Goal: Communication & Community: Answer question/provide support

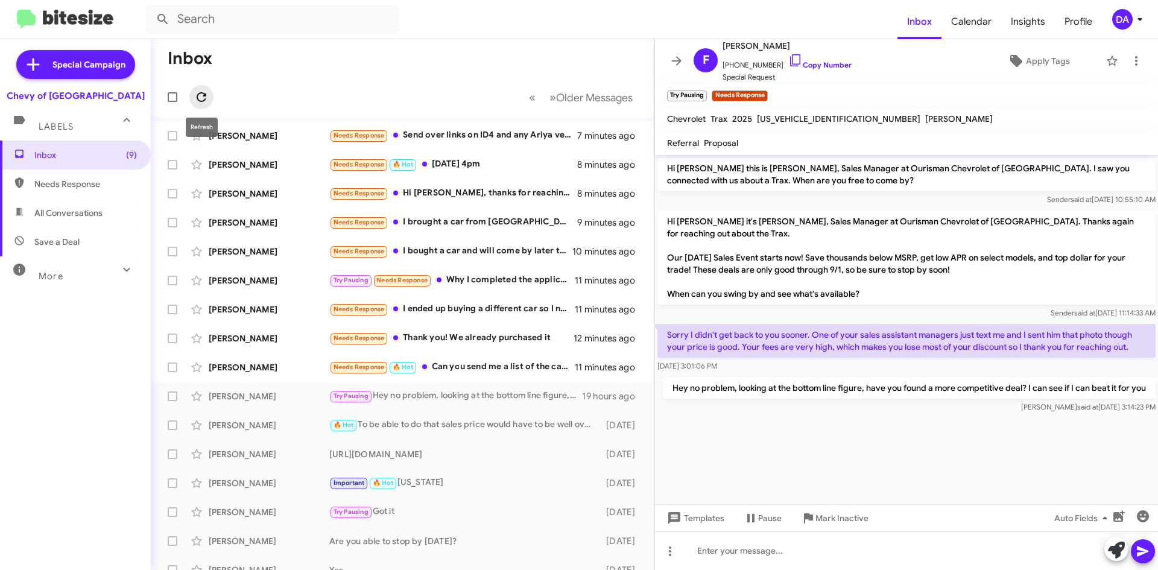
click at [204, 99] on icon at bounding box center [201, 97] width 14 height 14
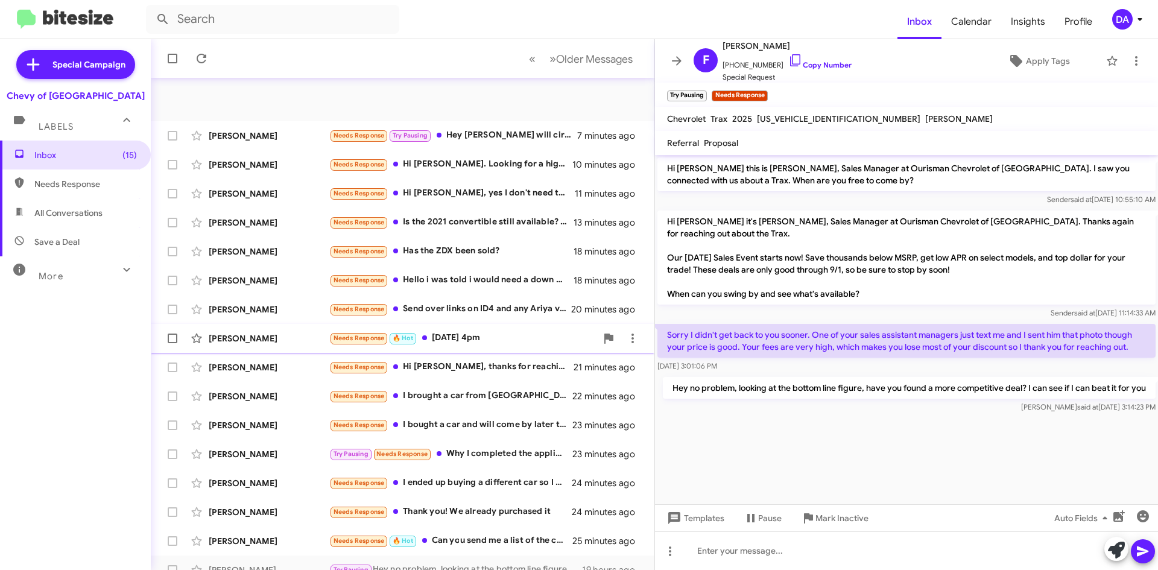
scroll to position [130, 0]
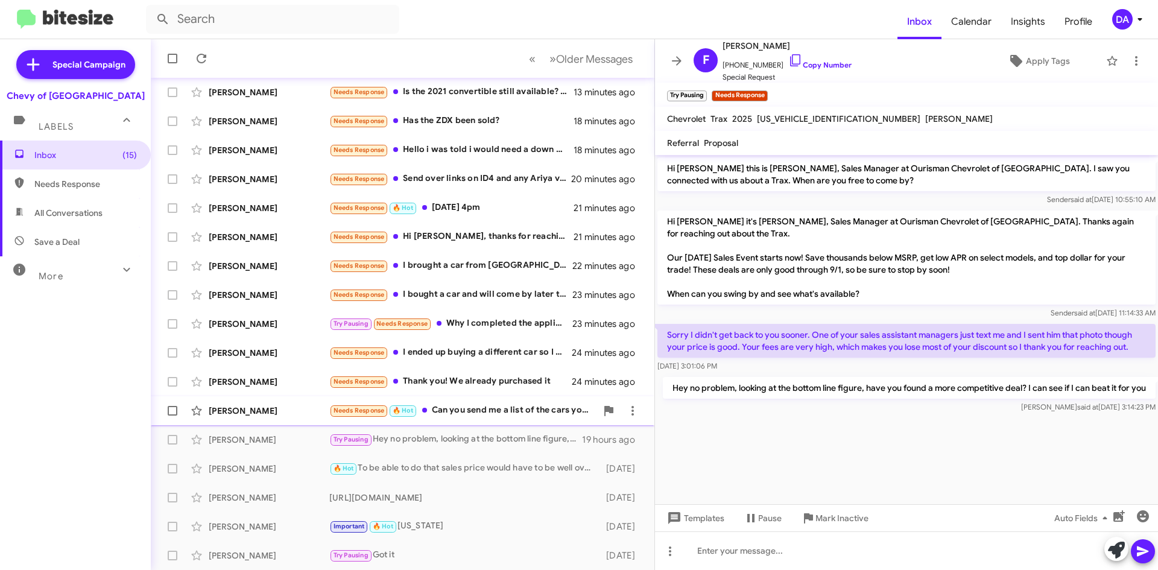
click at [502, 406] on div "Needs Response 🔥 Hot Can you send me a list of the cars you have please" at bounding box center [462, 410] width 267 height 14
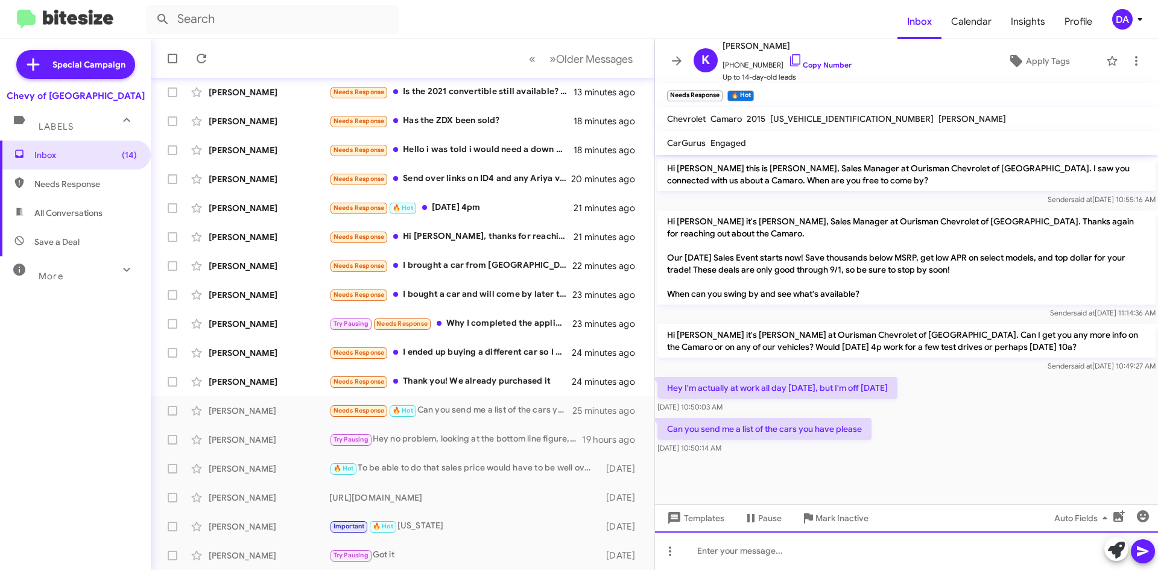
click at [721, 543] on div at bounding box center [906, 550] width 503 height 39
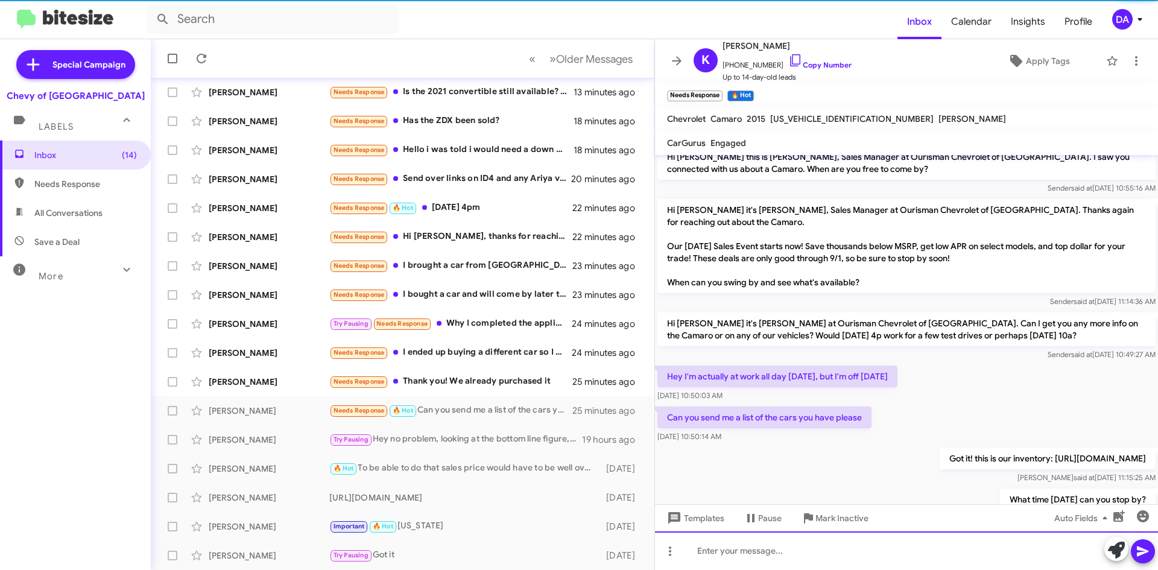
scroll to position [55, 0]
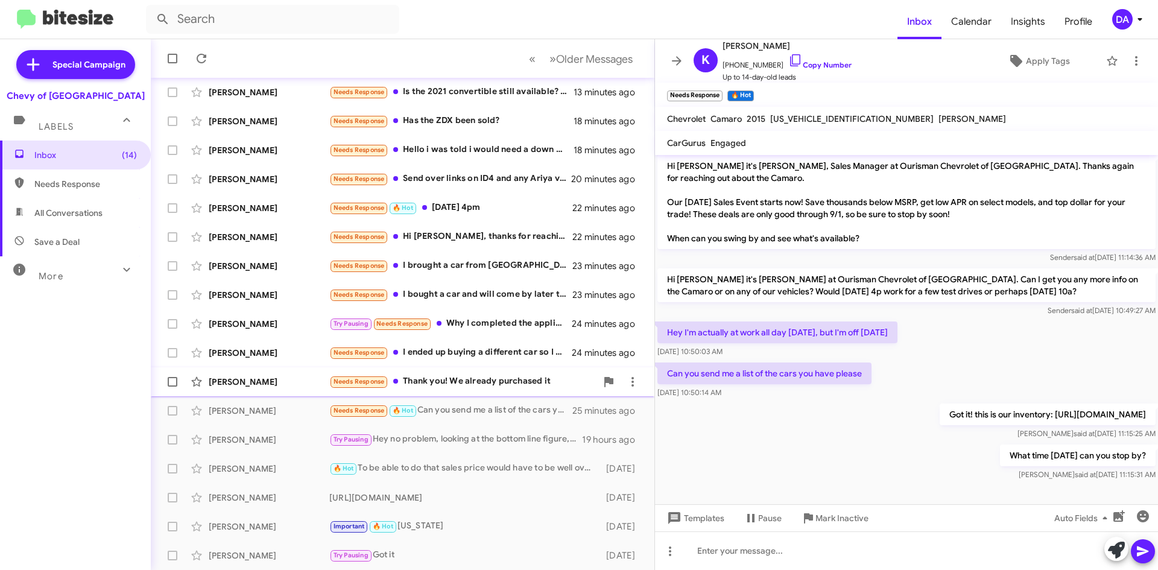
click at [459, 384] on div "Needs Response Thank you! We already purchased it" at bounding box center [462, 381] width 267 height 14
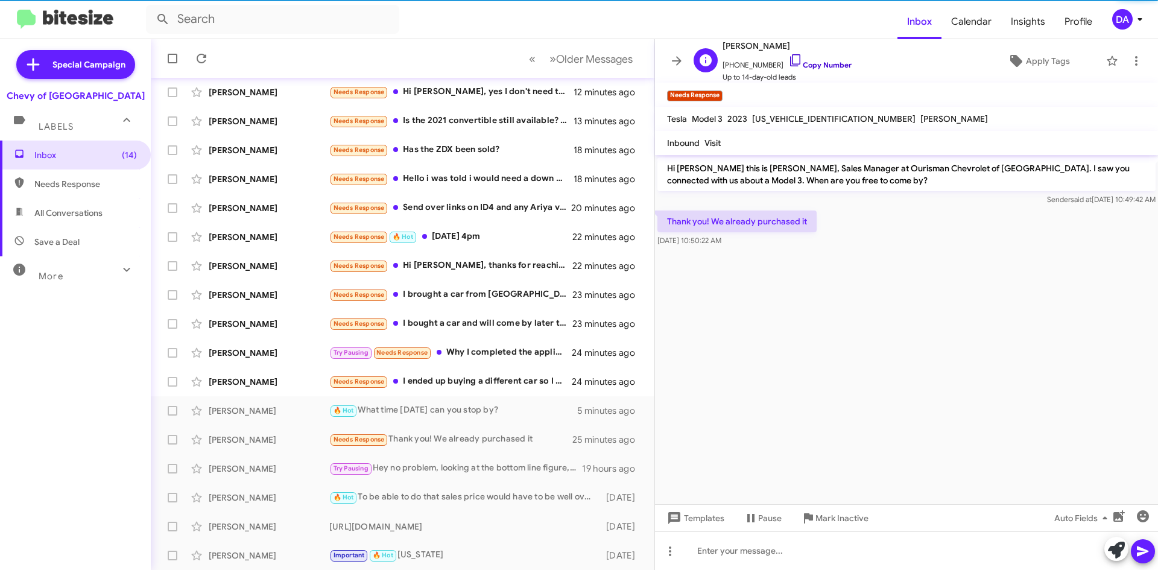
click at [822, 66] on link "Copy Number" at bounding box center [819, 64] width 63 height 9
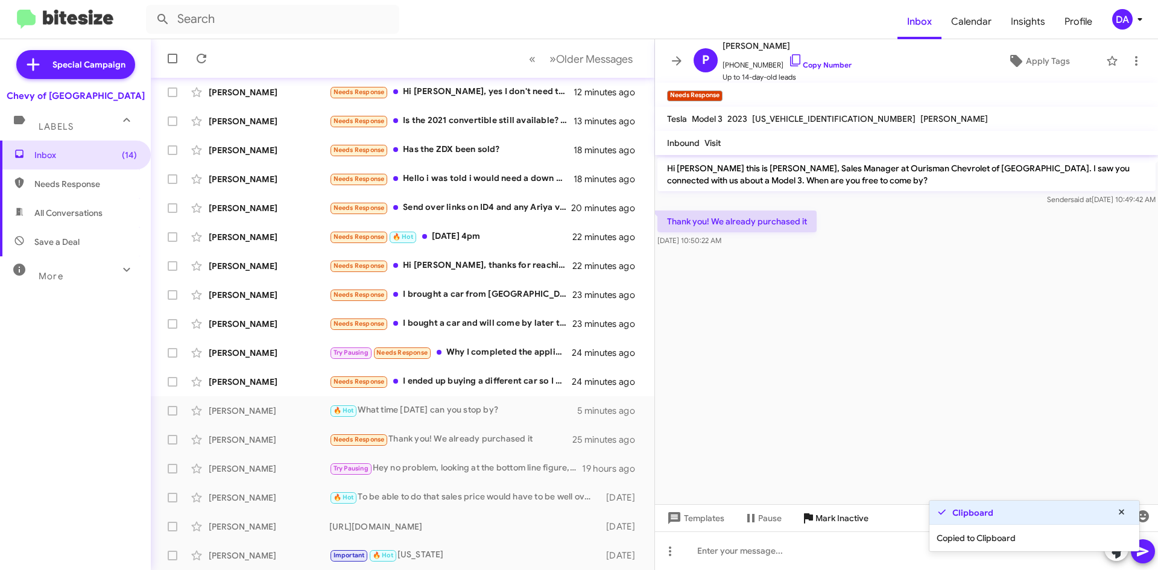
click at [846, 516] on span "Mark Inactive" at bounding box center [841, 518] width 53 height 22
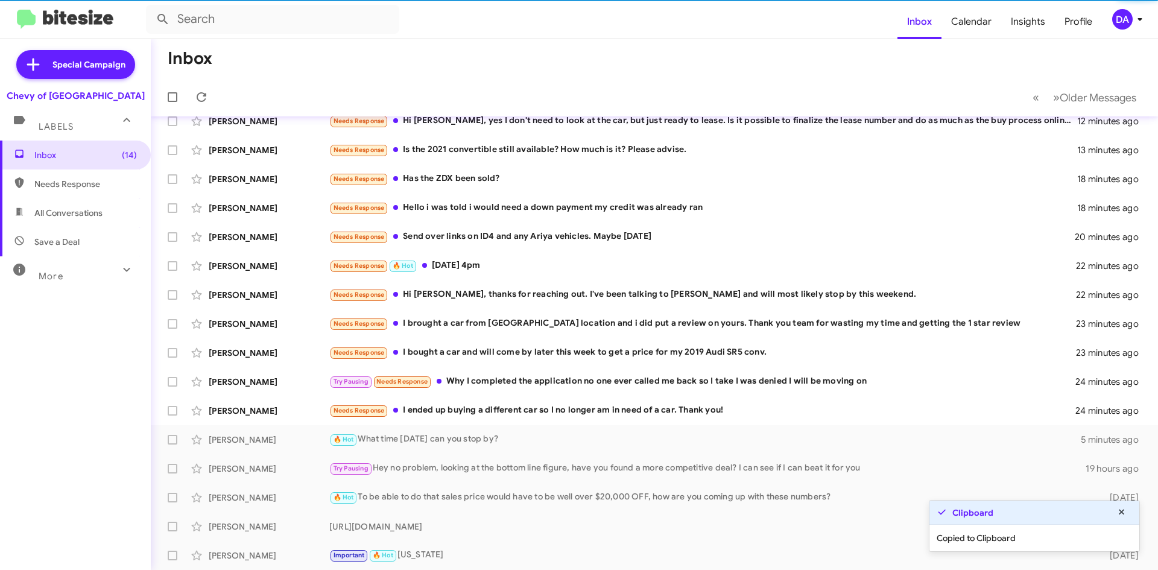
scroll to position [101, 0]
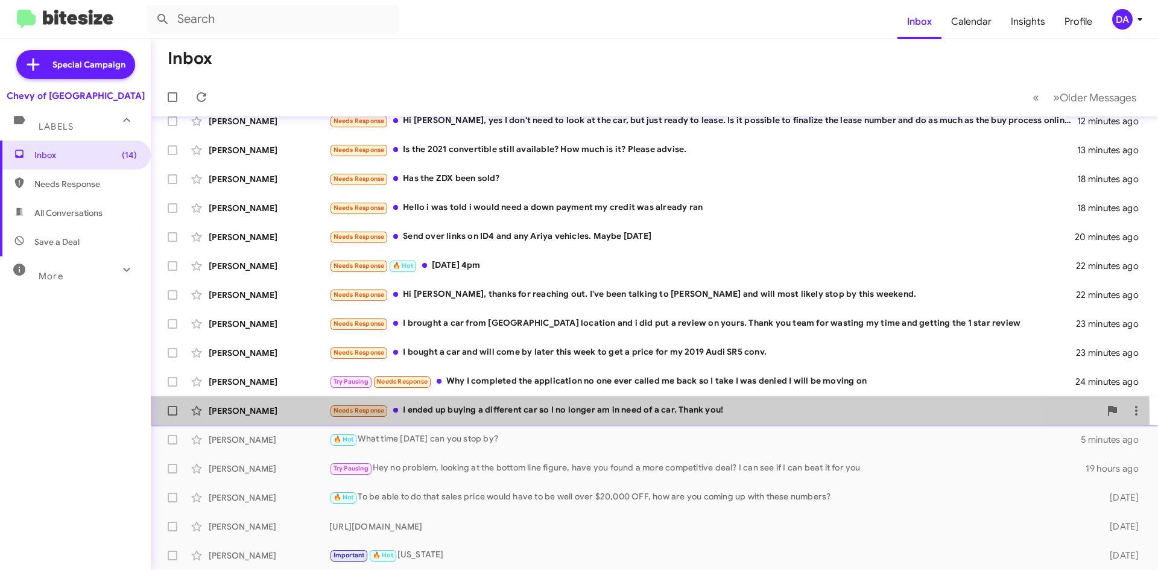
click at [482, 418] on div "[PERSON_NAME] Needs Response I ended up buying a different car so I no longer a…" at bounding box center [654, 411] width 988 height 24
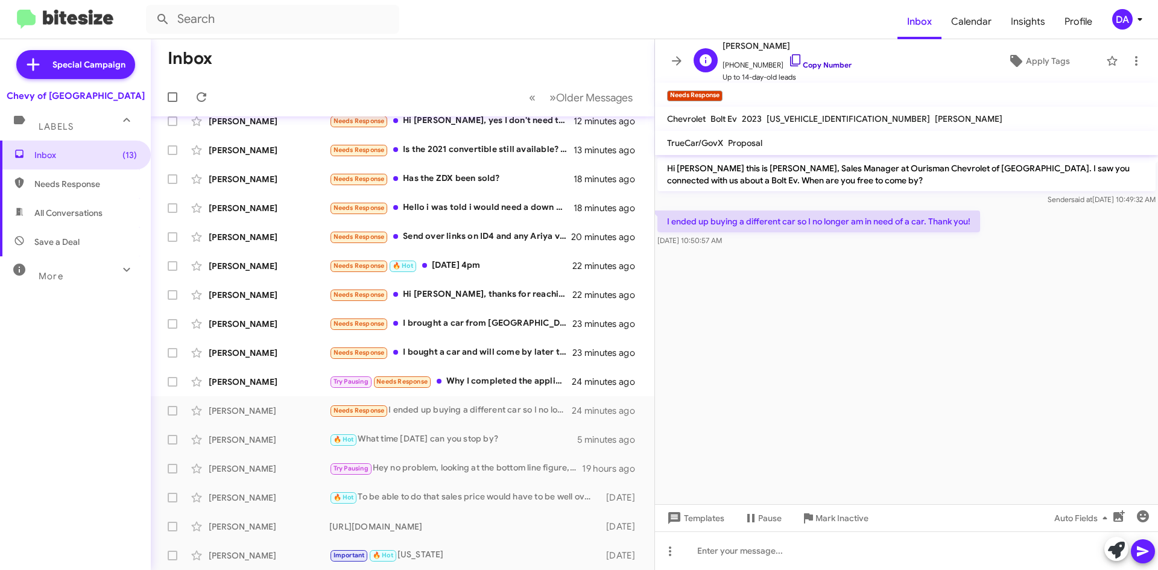
click at [822, 64] on link "Copy Number" at bounding box center [819, 64] width 63 height 9
click at [847, 513] on span "Mark Inactive" at bounding box center [841, 518] width 53 height 22
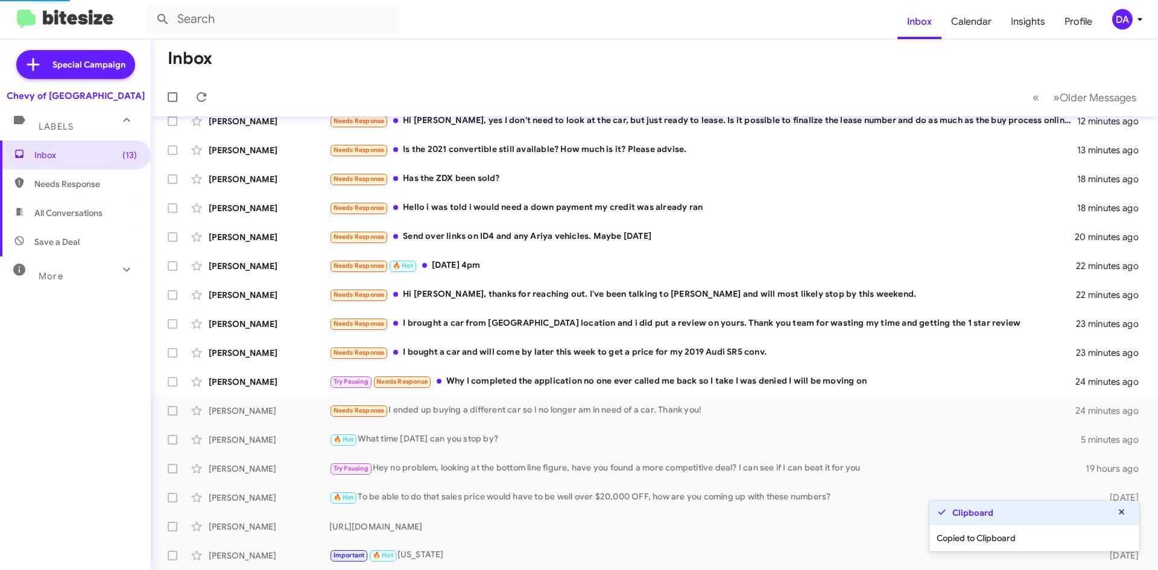
scroll to position [72, 0]
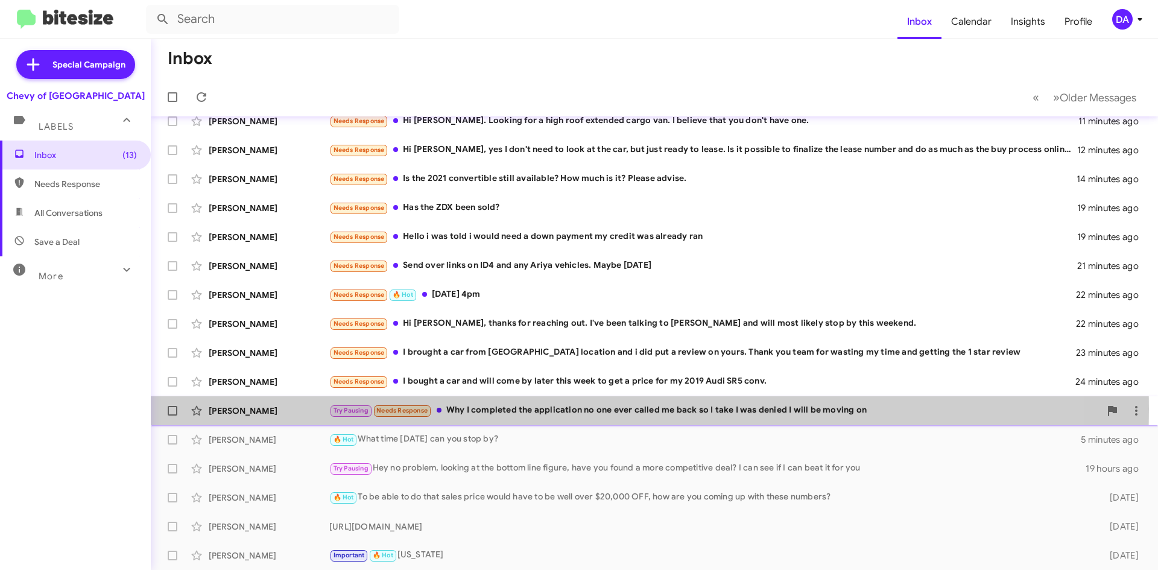
click at [503, 409] on div "Try Pausing Needs Response Why I completed the application no one ever called m…" at bounding box center [714, 410] width 771 height 14
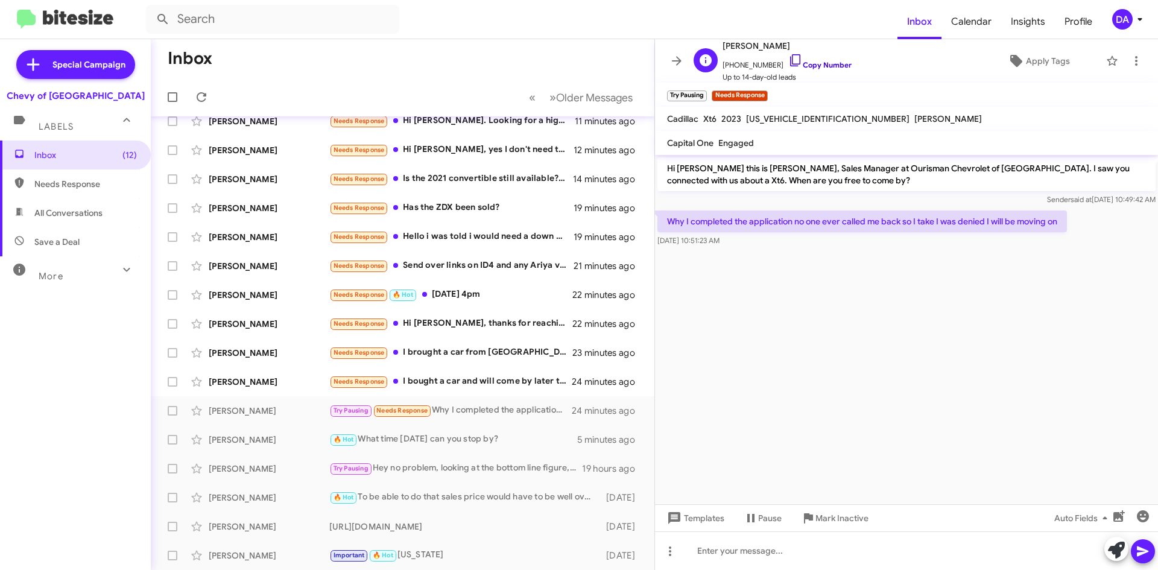
click at [827, 68] on link "Copy Number" at bounding box center [819, 64] width 63 height 9
click at [847, 514] on span "Mark Inactive" at bounding box center [841, 518] width 53 height 22
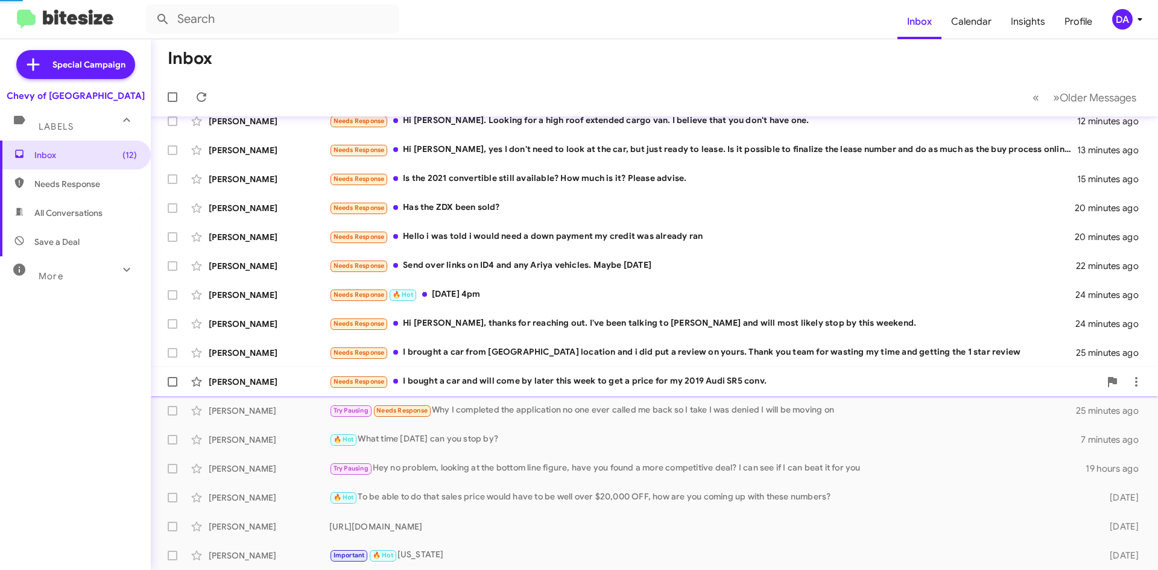
scroll to position [43, 0]
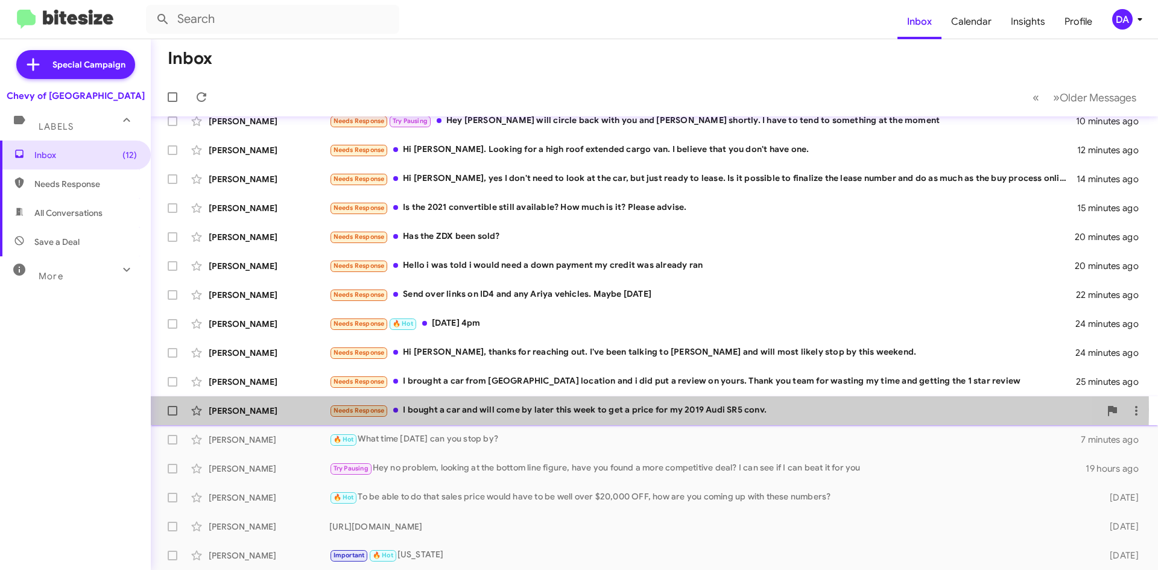
click at [507, 409] on div "Needs Response I bought a car and will come by later this week to get a price f…" at bounding box center [714, 410] width 771 height 14
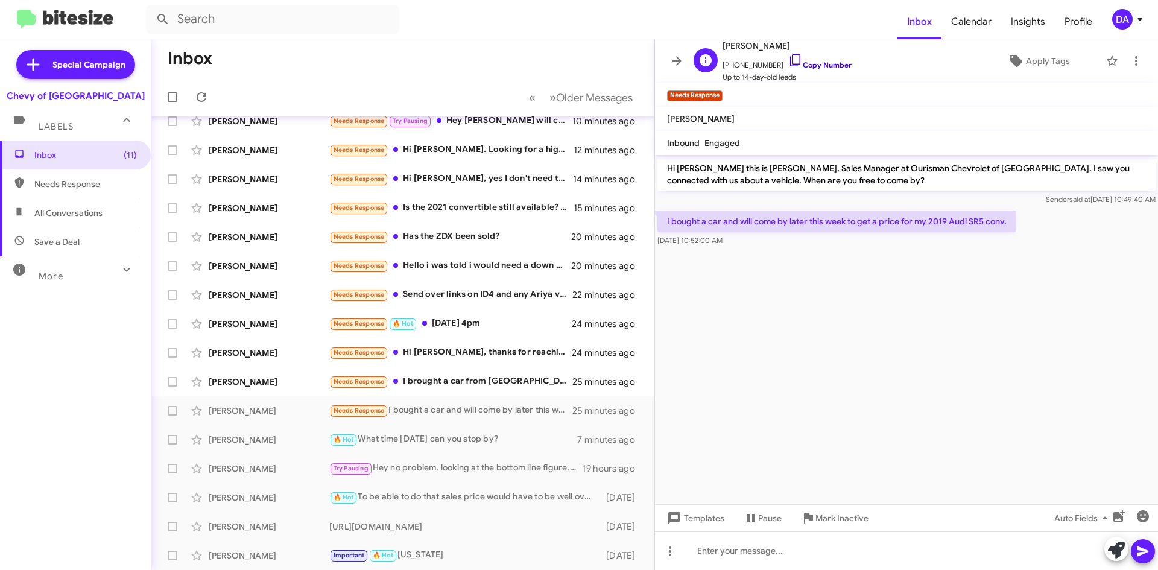
click at [822, 63] on link "Copy Number" at bounding box center [819, 64] width 63 height 9
click at [840, 521] on span "Mark Inactive" at bounding box center [841, 518] width 53 height 22
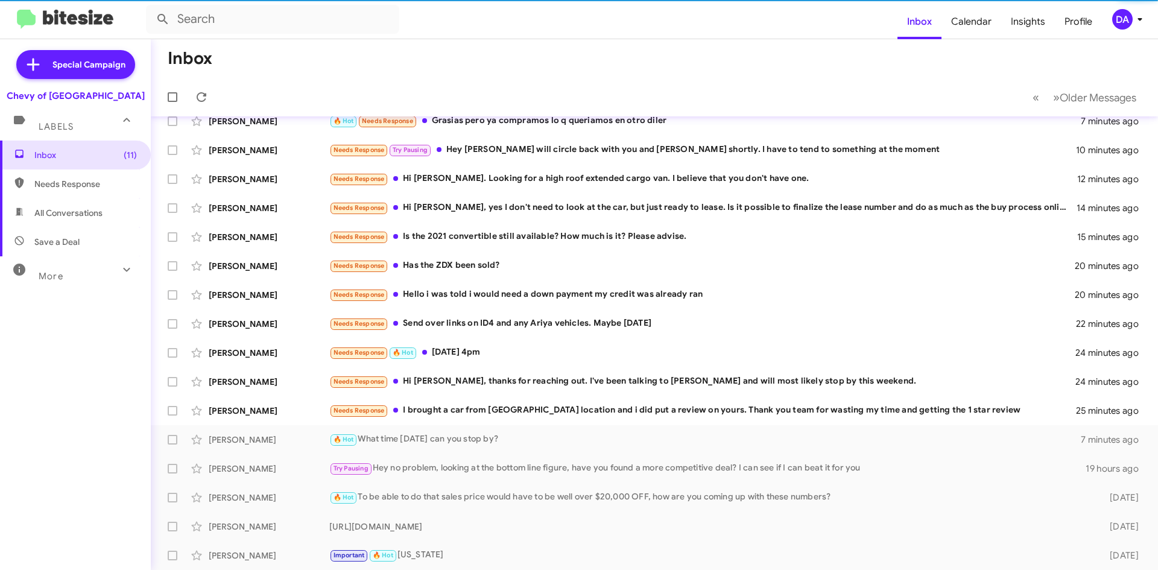
scroll to position [14, 0]
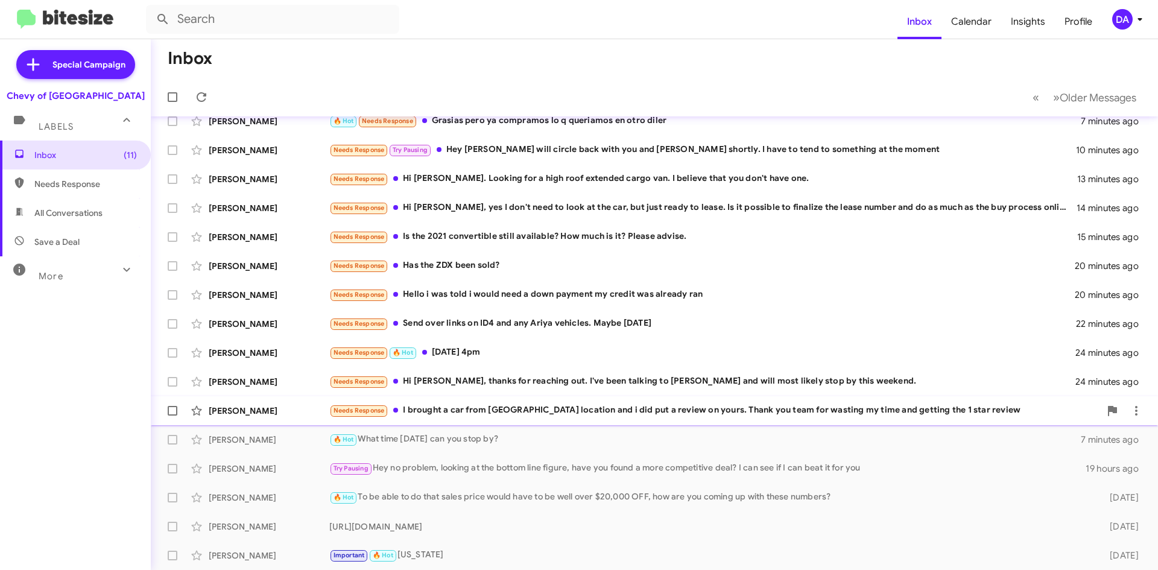
click at [581, 416] on div "Needs Response I brought a car from [GEOGRAPHIC_DATA] location and i did put a …" at bounding box center [714, 410] width 771 height 14
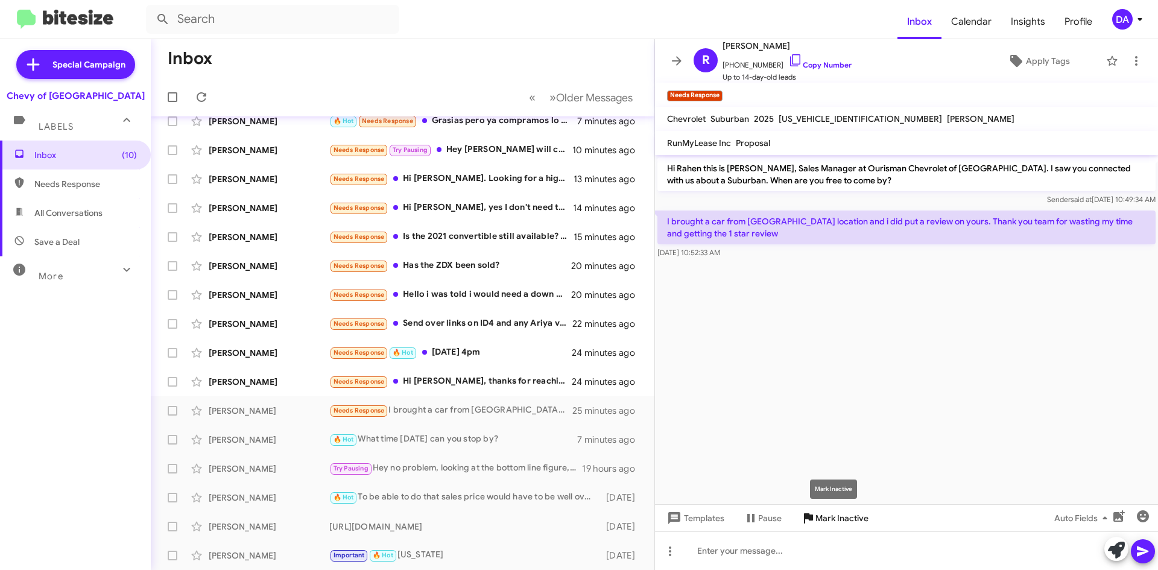
click at [830, 520] on span "Mark Inactive" at bounding box center [841, 518] width 53 height 22
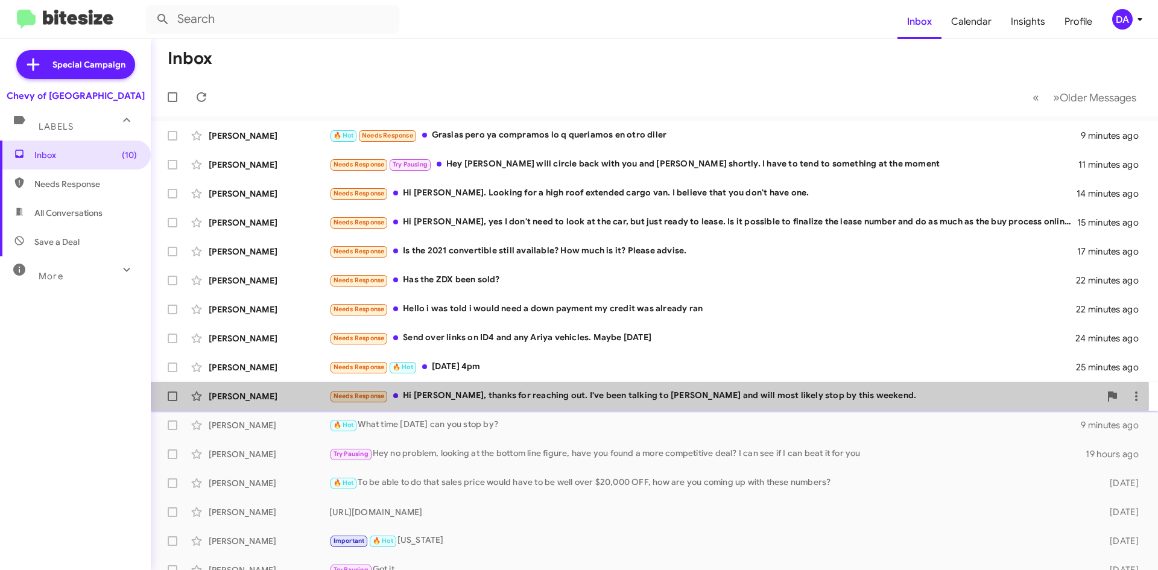
click at [453, 399] on div "Needs Response Hi [PERSON_NAME], thanks for reaching out. I've been talking to …" at bounding box center [714, 396] width 771 height 14
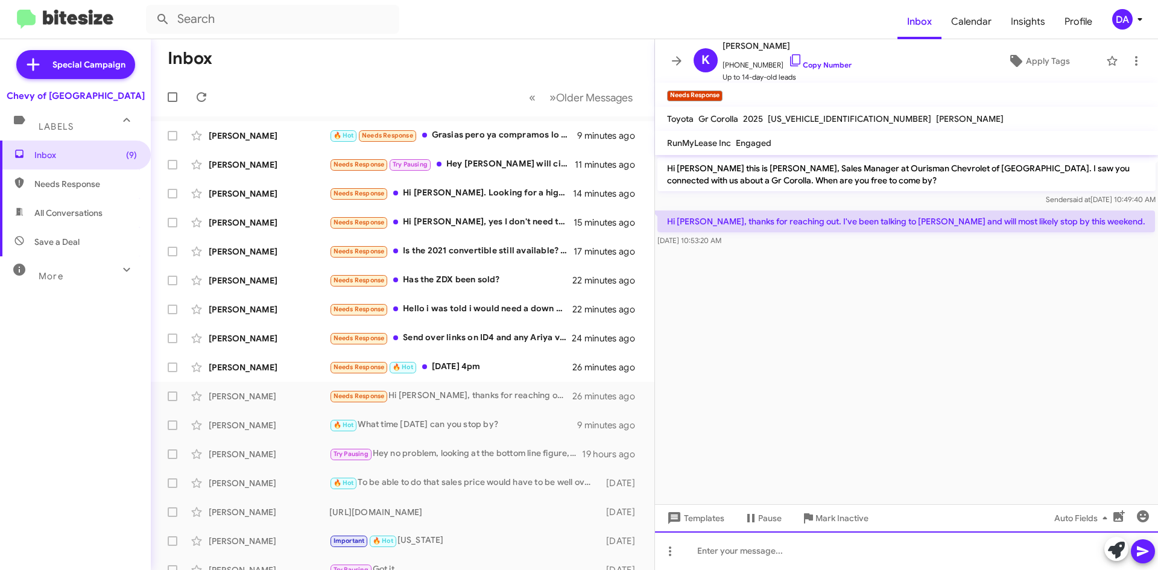
click at [772, 559] on div at bounding box center [906, 550] width 503 height 39
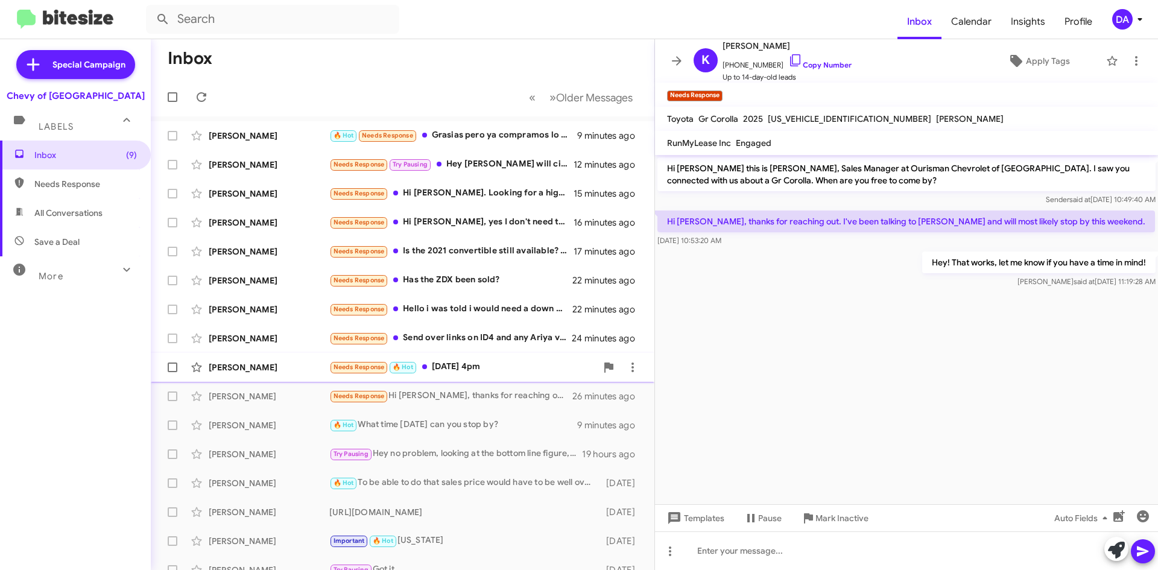
click at [472, 361] on div "Needs Response 🔥 Hot [DATE] 4pm" at bounding box center [462, 367] width 267 height 14
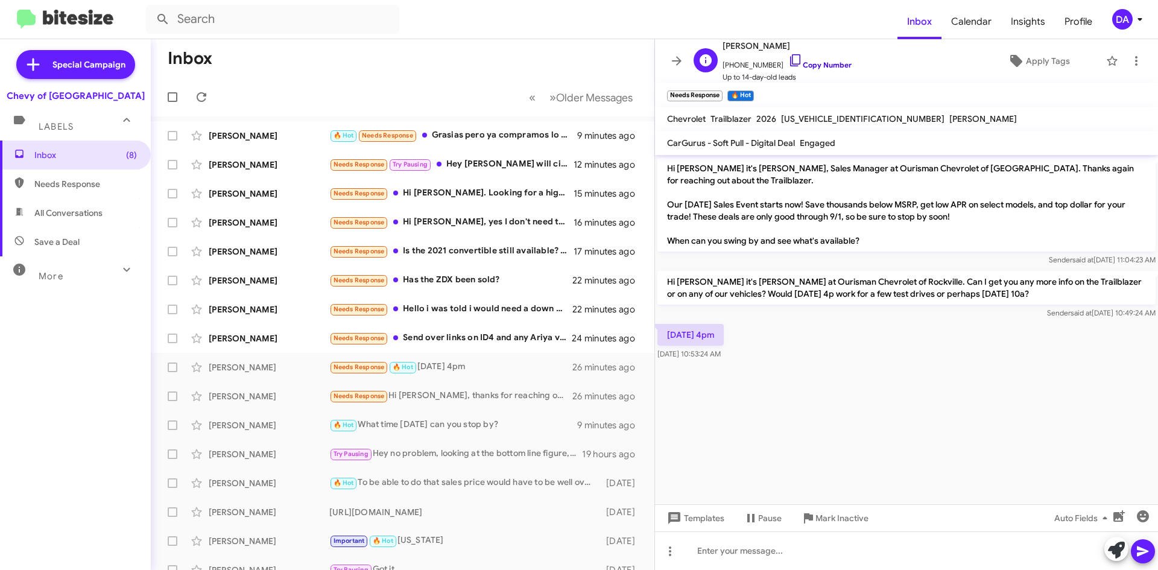
click at [822, 68] on link "Copy Number" at bounding box center [819, 64] width 63 height 9
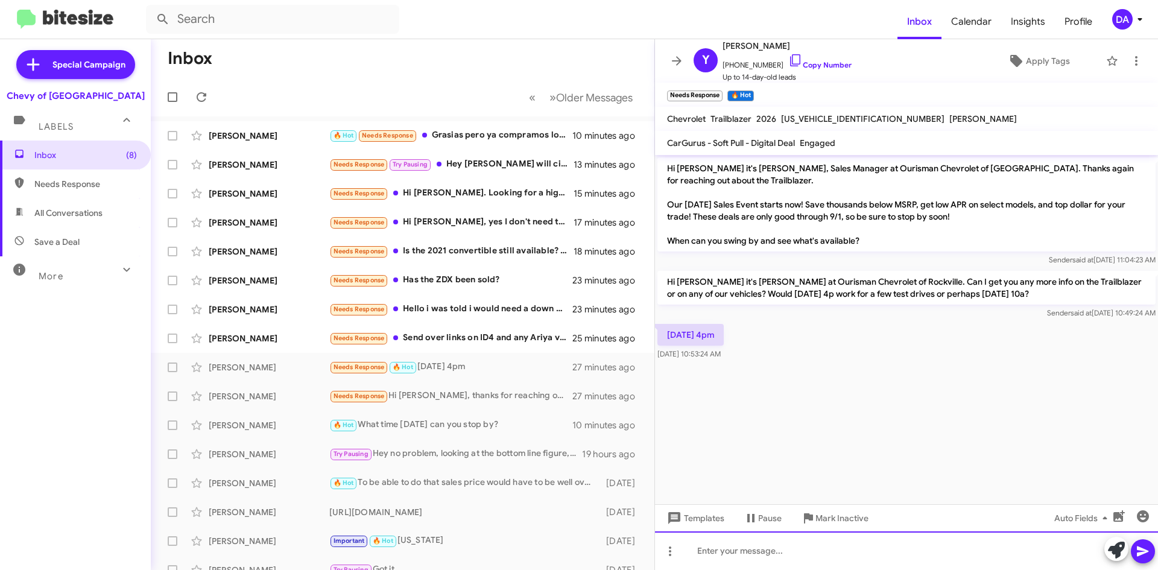
click at [760, 544] on div at bounding box center [906, 550] width 503 height 39
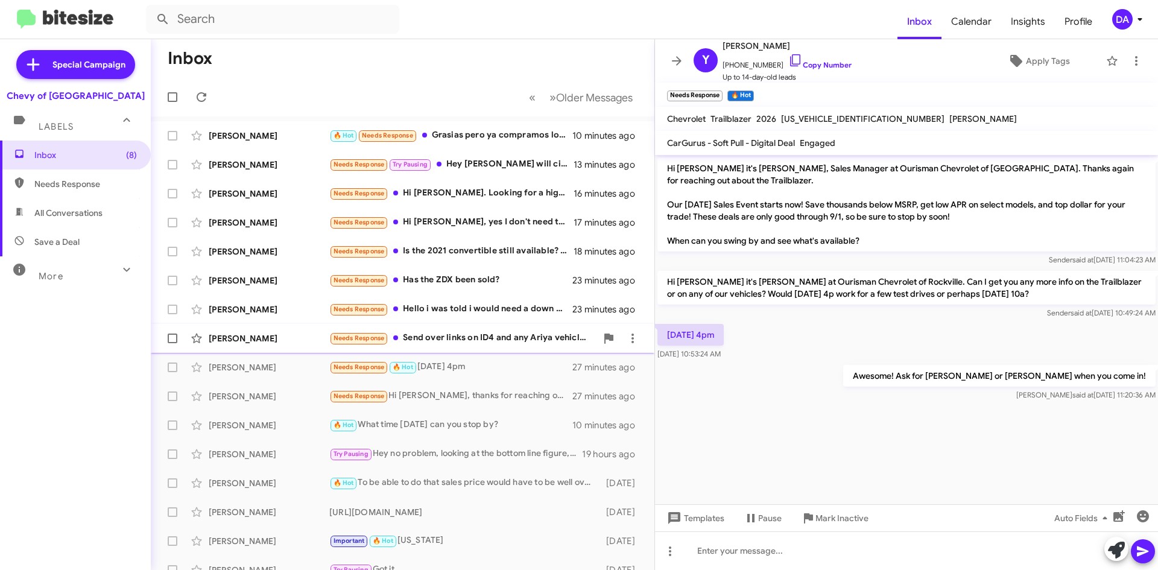
click at [444, 336] on div "Needs Response Send over links on ID4 and any Ariya vehicles. Maybe [DATE]" at bounding box center [462, 338] width 267 height 14
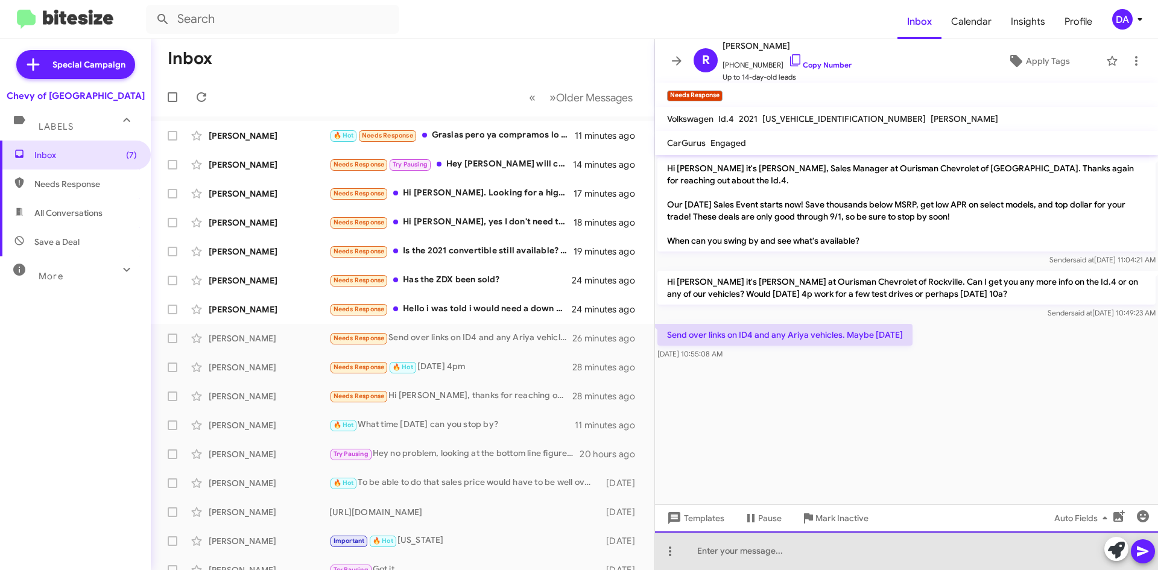
click at [727, 549] on div at bounding box center [906, 550] width 503 height 39
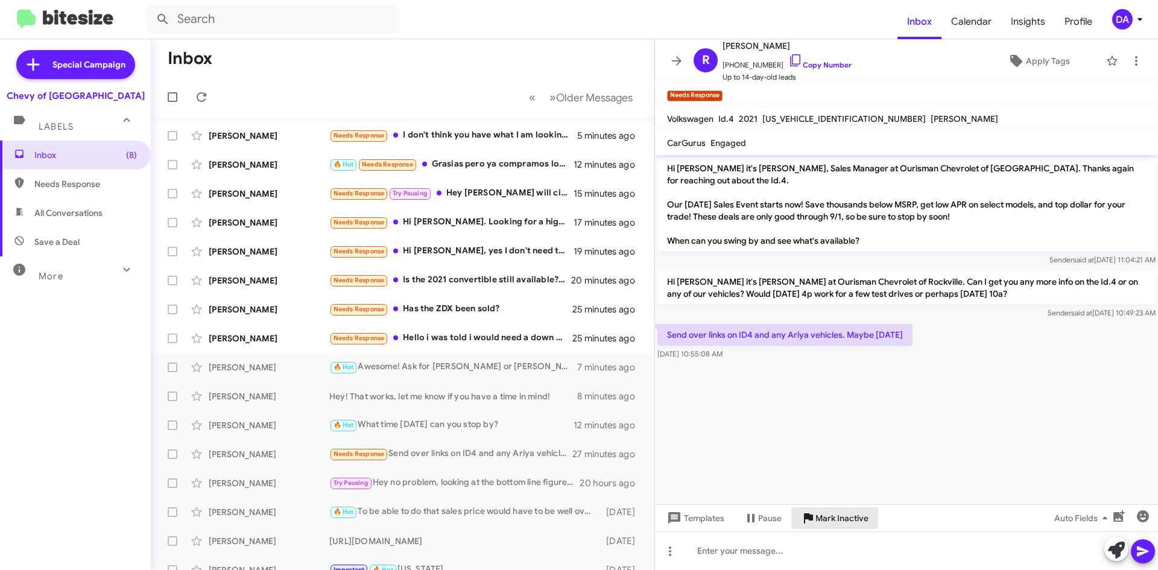
click at [866, 511] on span "Mark Inactive" at bounding box center [841, 518] width 53 height 22
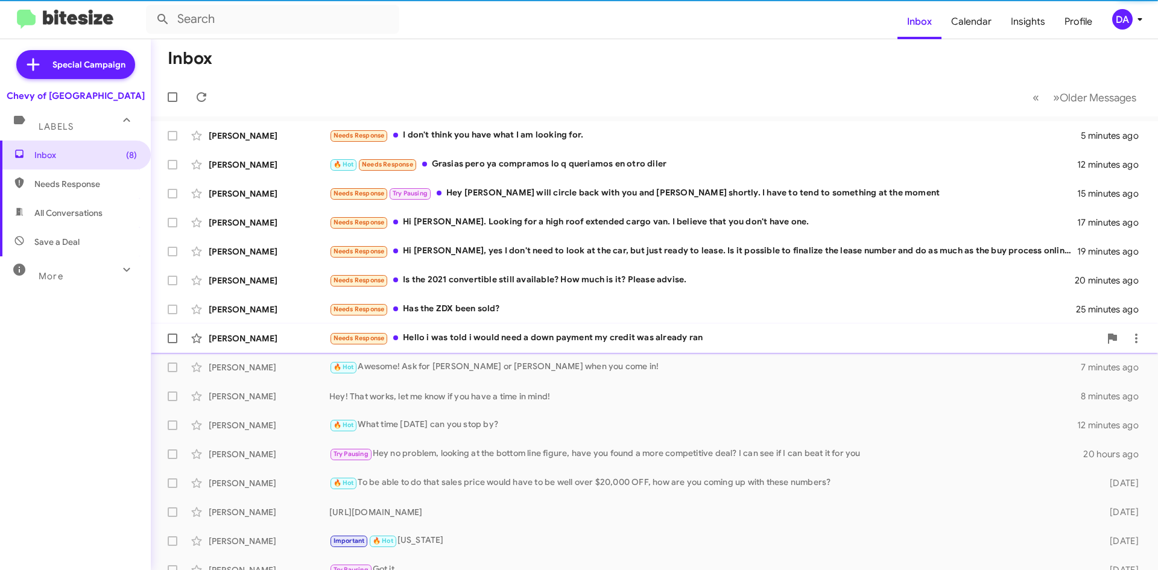
click at [521, 342] on div "Needs Response Hello i was told i would need a down payment my credit was alrea…" at bounding box center [714, 338] width 771 height 14
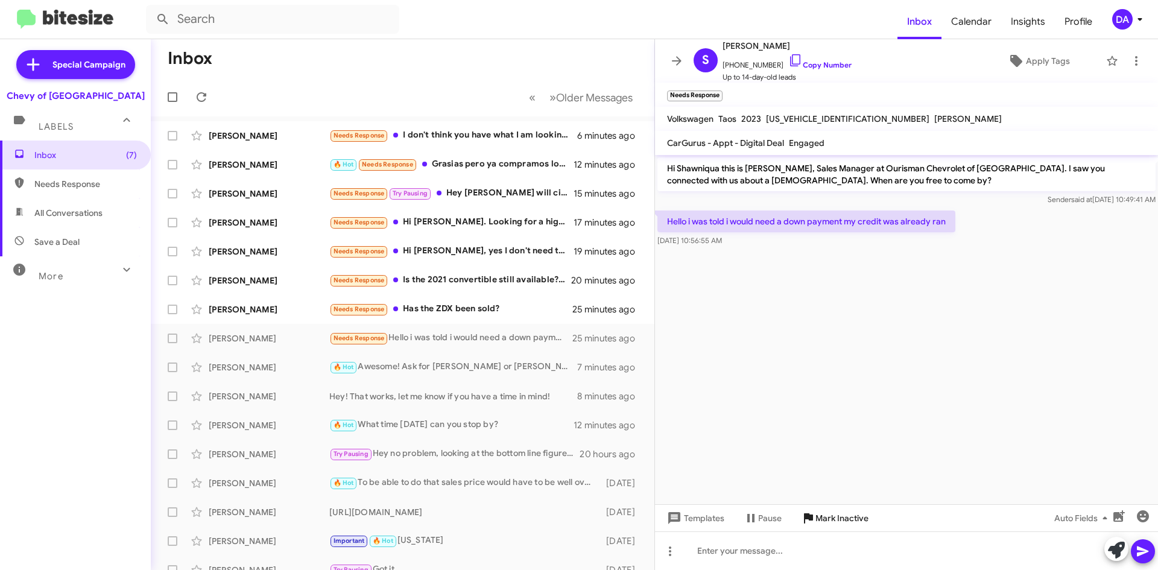
click at [856, 514] on span "Mark Inactive" at bounding box center [841, 518] width 53 height 22
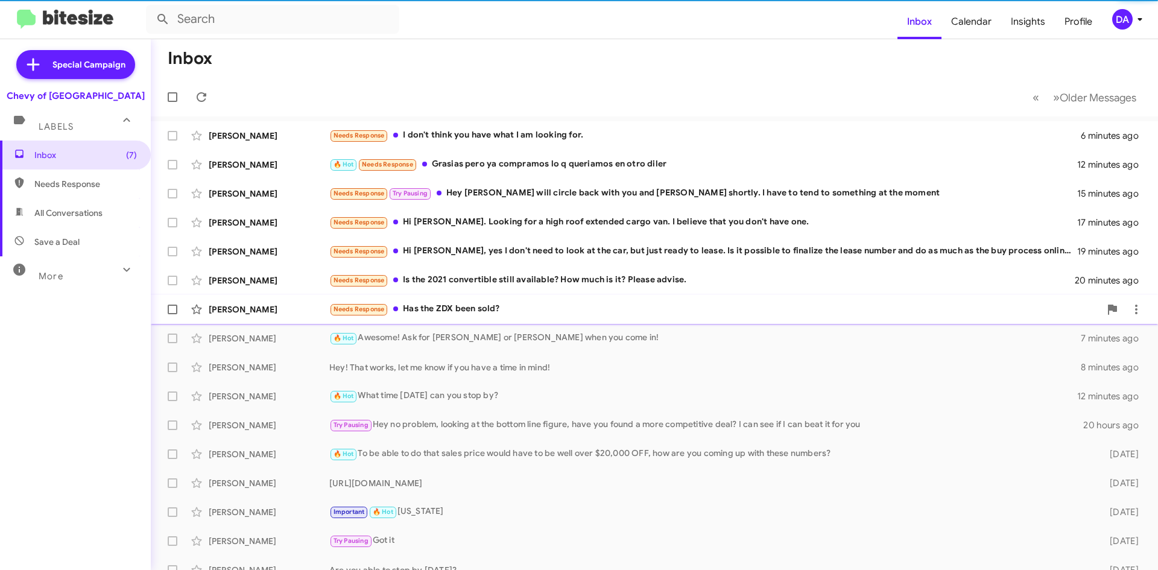
click at [505, 318] on div "[PERSON_NAME] Needs Response Has the ZDX been sold? 25 minutes ago" at bounding box center [654, 309] width 988 height 24
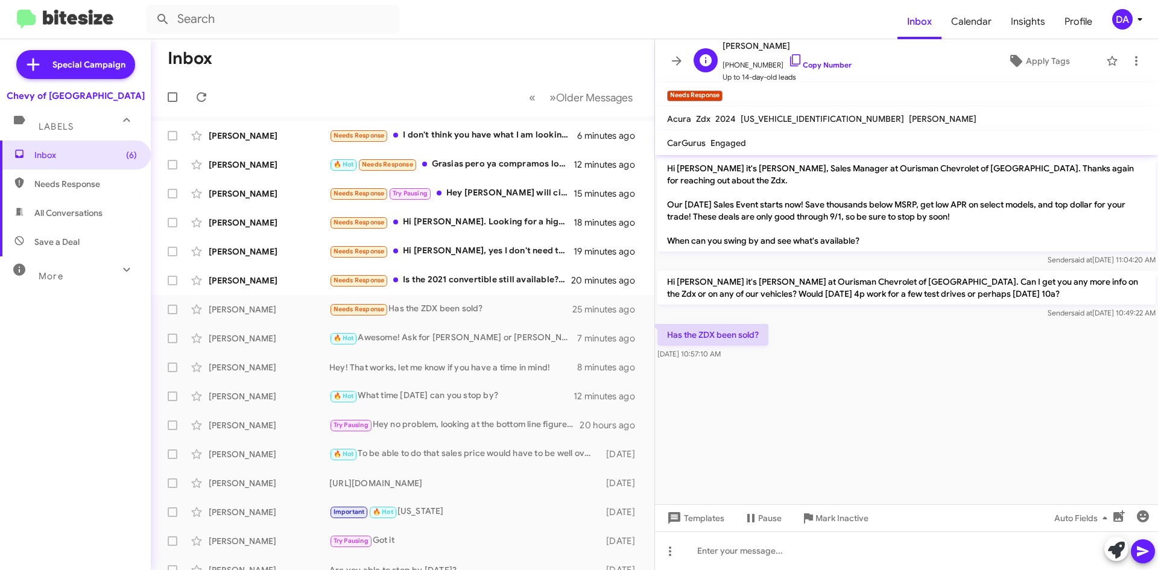
click at [812, 71] on span "Up to 14-day-old leads" at bounding box center [786, 77] width 129 height 12
click at [801, 62] on link "Copy Number" at bounding box center [819, 64] width 63 height 9
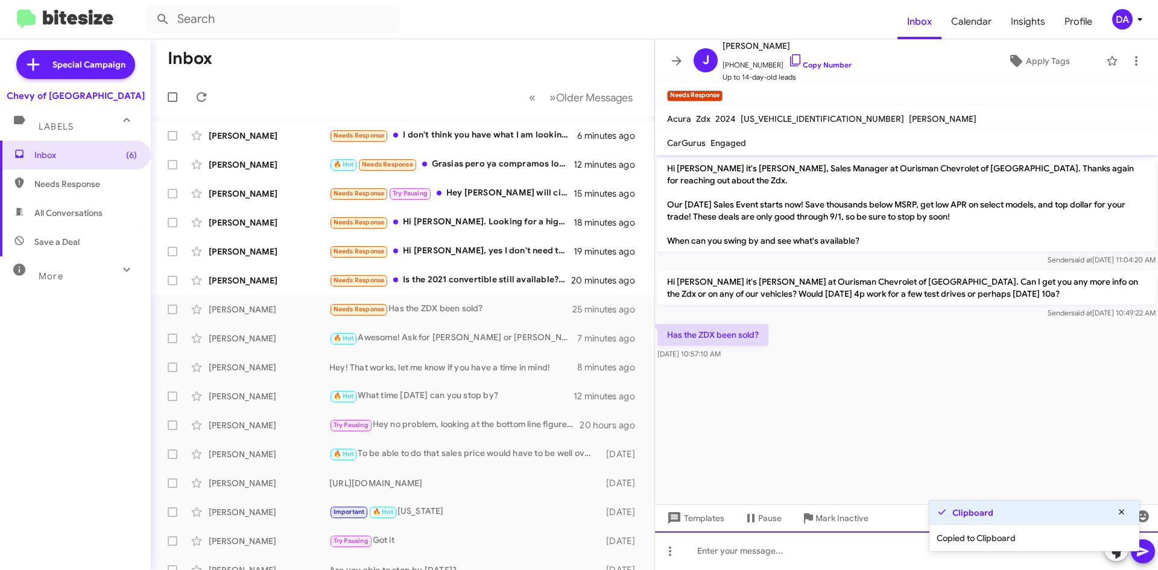
click at [707, 547] on div at bounding box center [906, 550] width 503 height 39
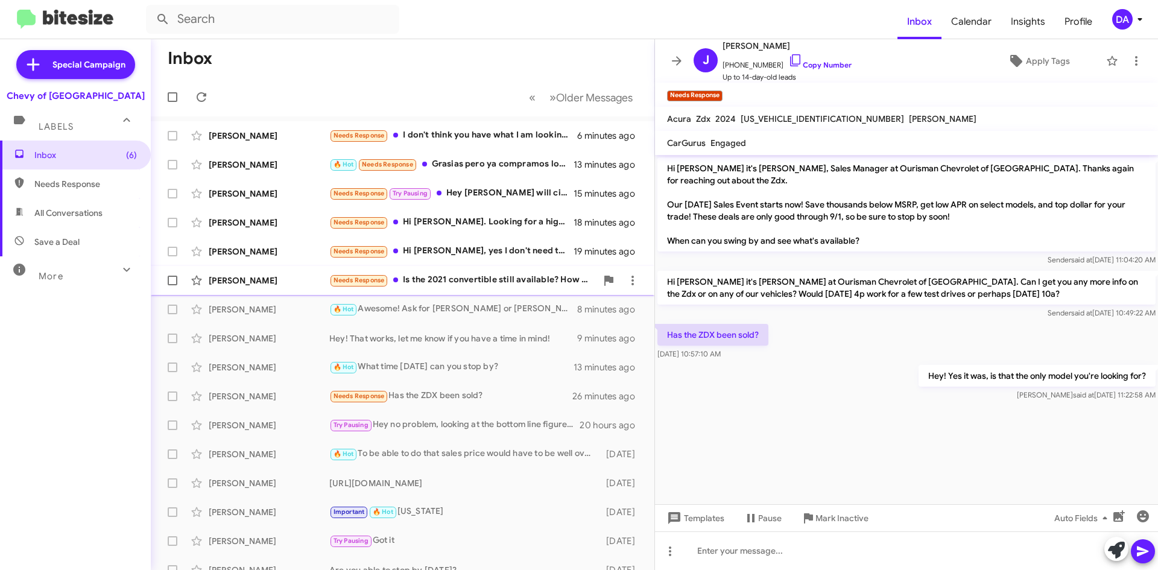
click at [406, 268] on div "[PERSON_NAME] Needs Response Is the 2021 convertible still available? How much …" at bounding box center [402, 280] width 484 height 24
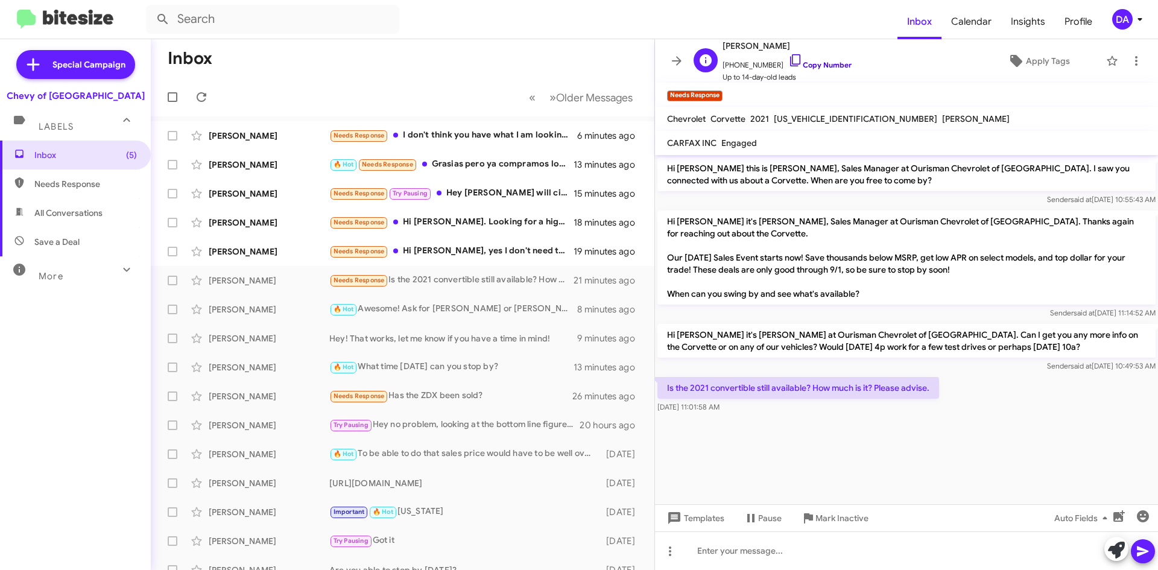
click at [818, 68] on link "Copy Number" at bounding box center [819, 64] width 63 height 9
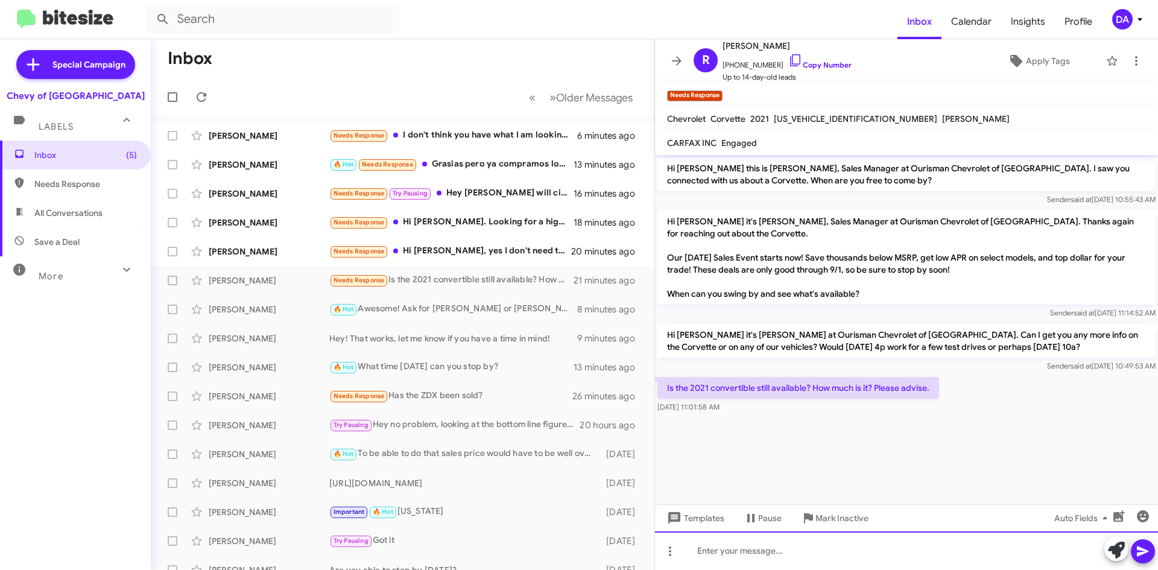
drag, startPoint x: 753, startPoint y: 546, endPoint x: 772, endPoint y: 526, distance: 27.3
click at [754, 544] on div at bounding box center [906, 550] width 503 height 39
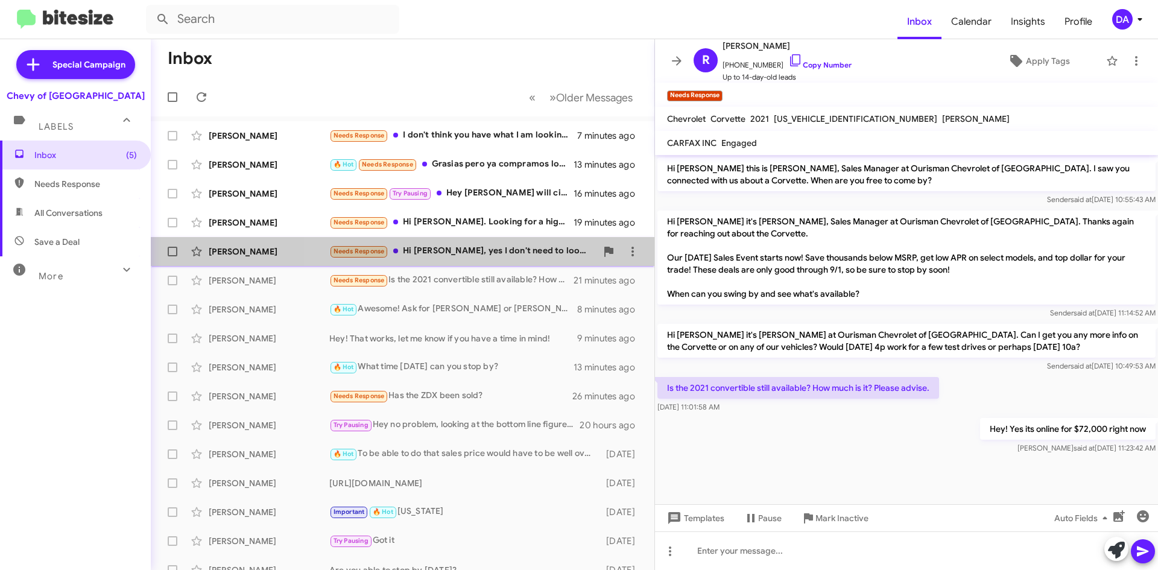
click at [479, 250] on div "Needs Response Hi [PERSON_NAME], yes I don't need to look at the car, but just …" at bounding box center [462, 251] width 267 height 14
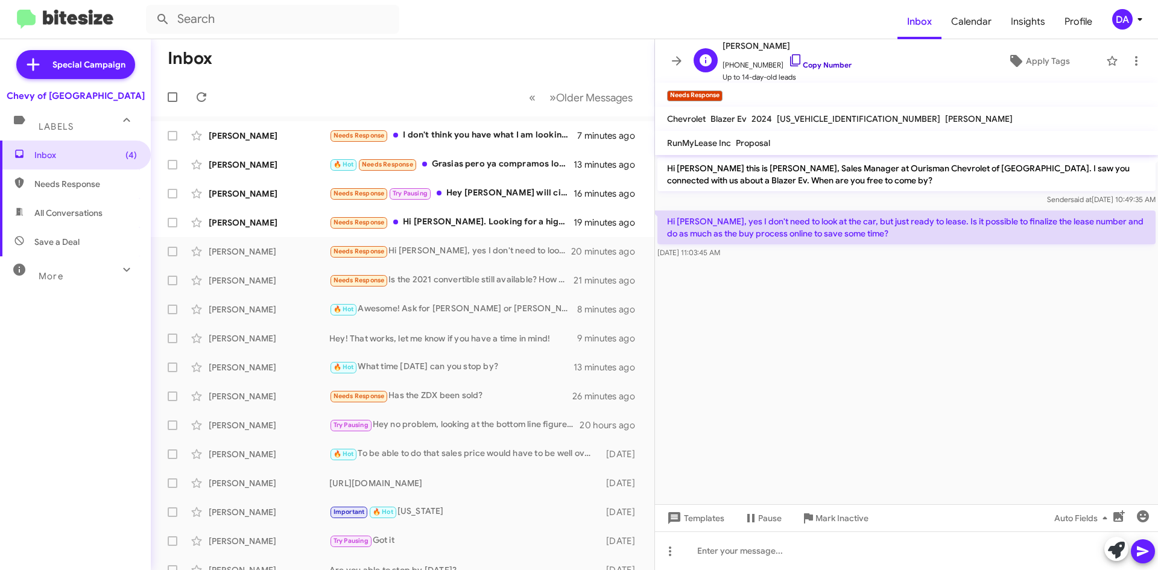
click at [815, 66] on link "Copy Number" at bounding box center [819, 64] width 63 height 9
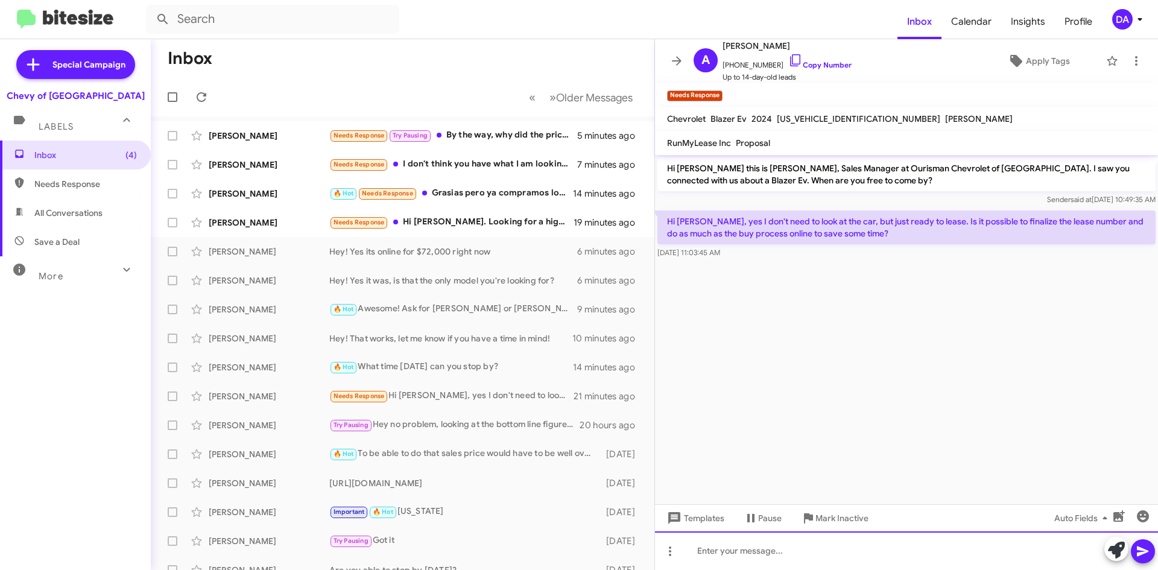
click at [831, 559] on div at bounding box center [906, 550] width 503 height 39
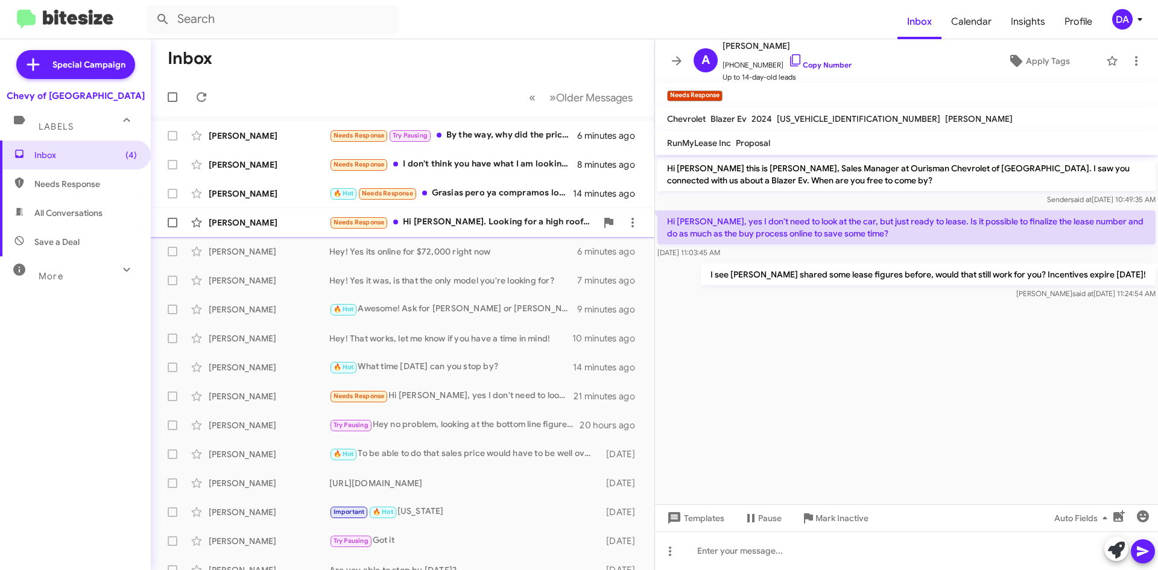
click at [466, 212] on div "[PERSON_NAME] Needs Response Hi [PERSON_NAME]. Looking for a high roof extended…" at bounding box center [402, 222] width 484 height 24
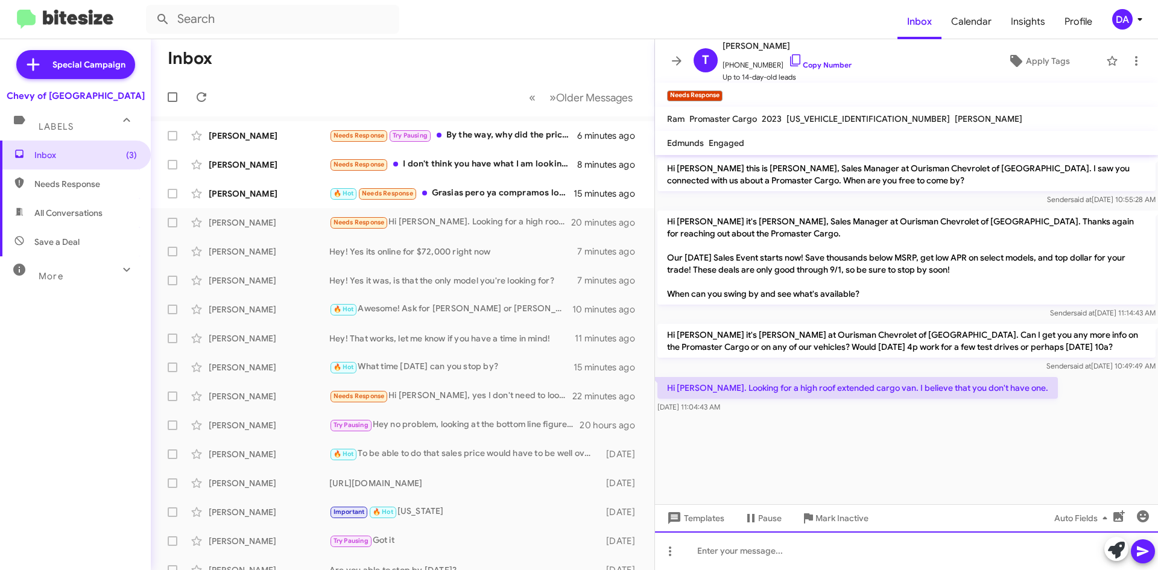
drag, startPoint x: 780, startPoint y: 558, endPoint x: 819, endPoint y: 560, distance: 38.6
click at [785, 558] on div at bounding box center [906, 550] width 503 height 39
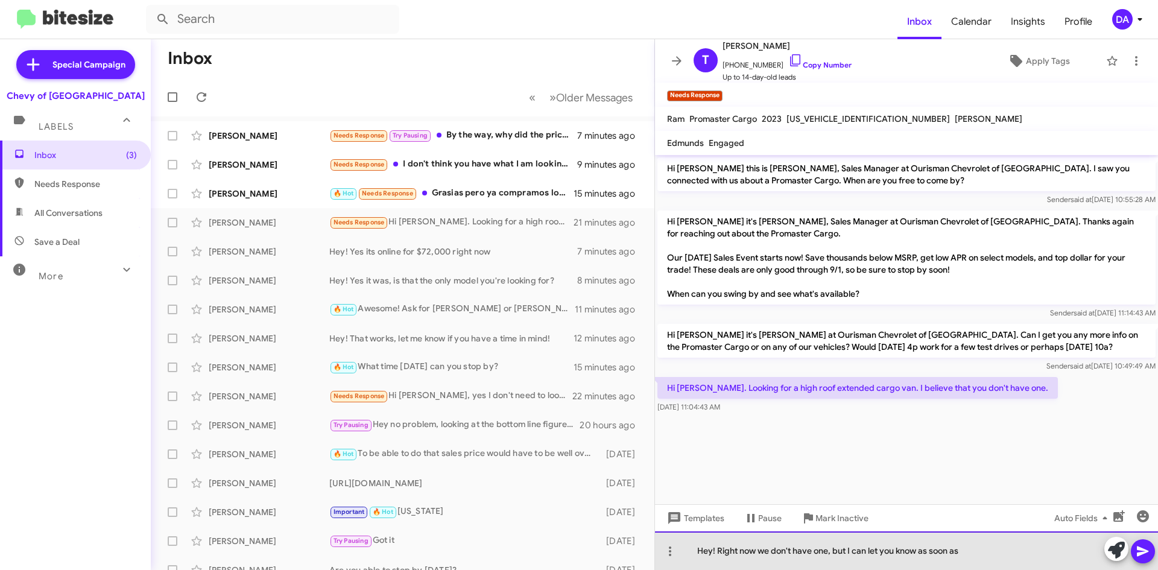
click at [975, 551] on div "Hey! Right now we don't have one, but I can let you know as soon as" at bounding box center [906, 550] width 503 height 39
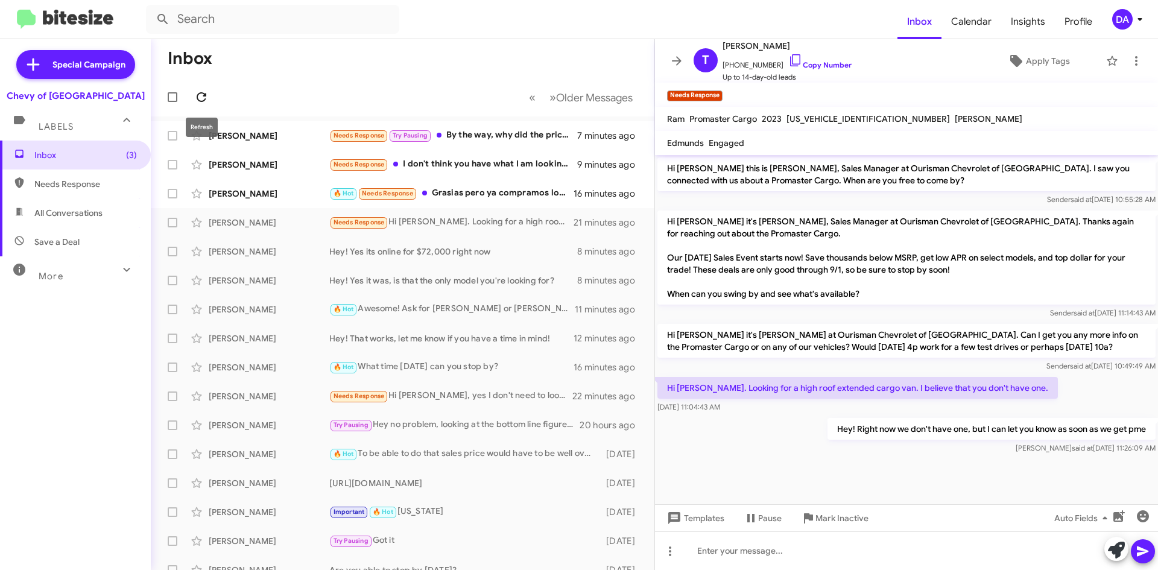
click at [208, 98] on icon at bounding box center [201, 97] width 14 height 14
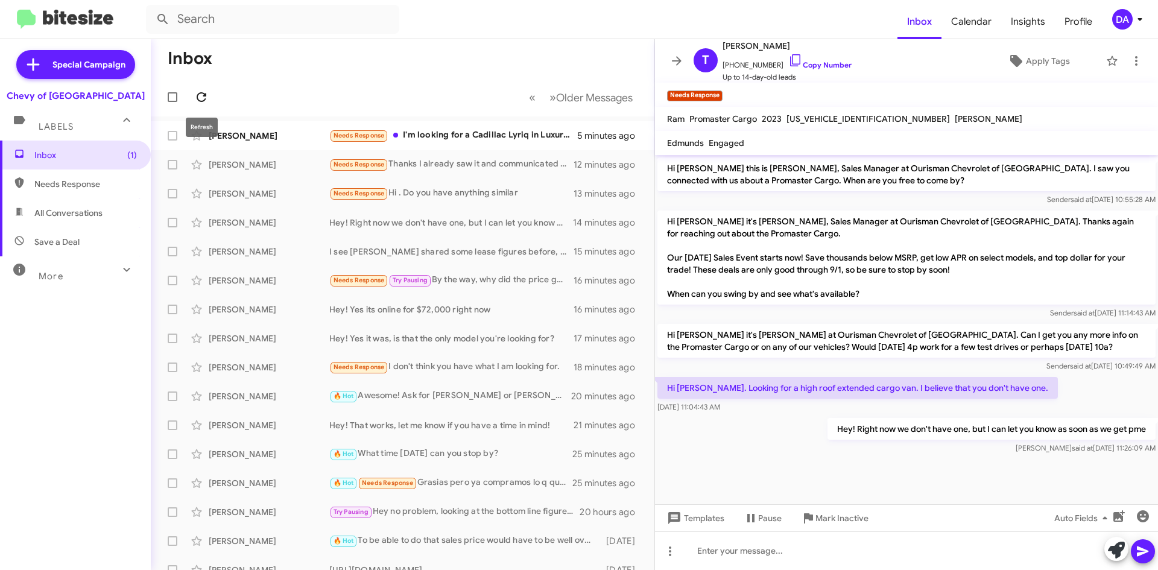
click at [208, 99] on icon at bounding box center [201, 97] width 14 height 14
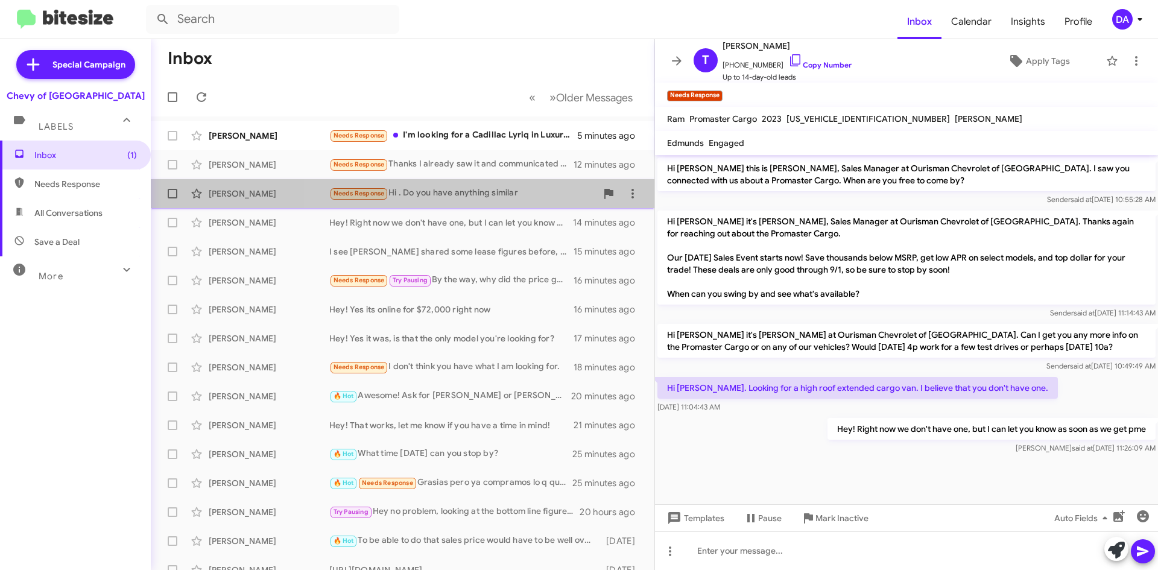
click at [476, 192] on div "Needs Response Hi . Do you have anything similar" at bounding box center [462, 193] width 267 height 14
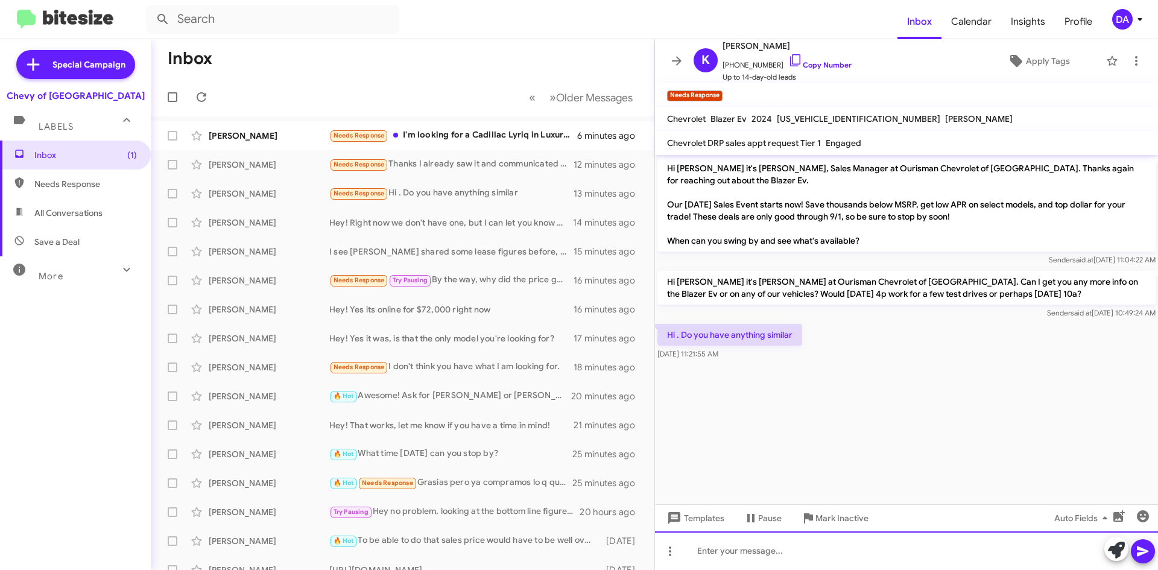
click at [746, 557] on div at bounding box center [906, 550] width 503 height 39
click at [774, 557] on div at bounding box center [906, 550] width 503 height 39
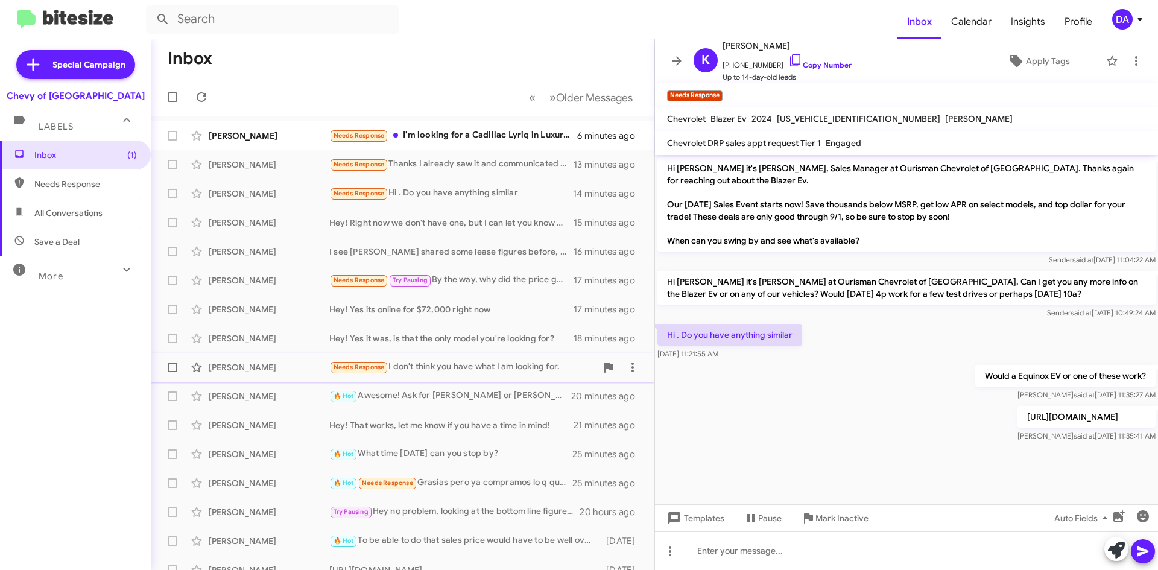
click at [436, 370] on div "Needs Response I don't think you have what I am looking for." at bounding box center [462, 367] width 267 height 14
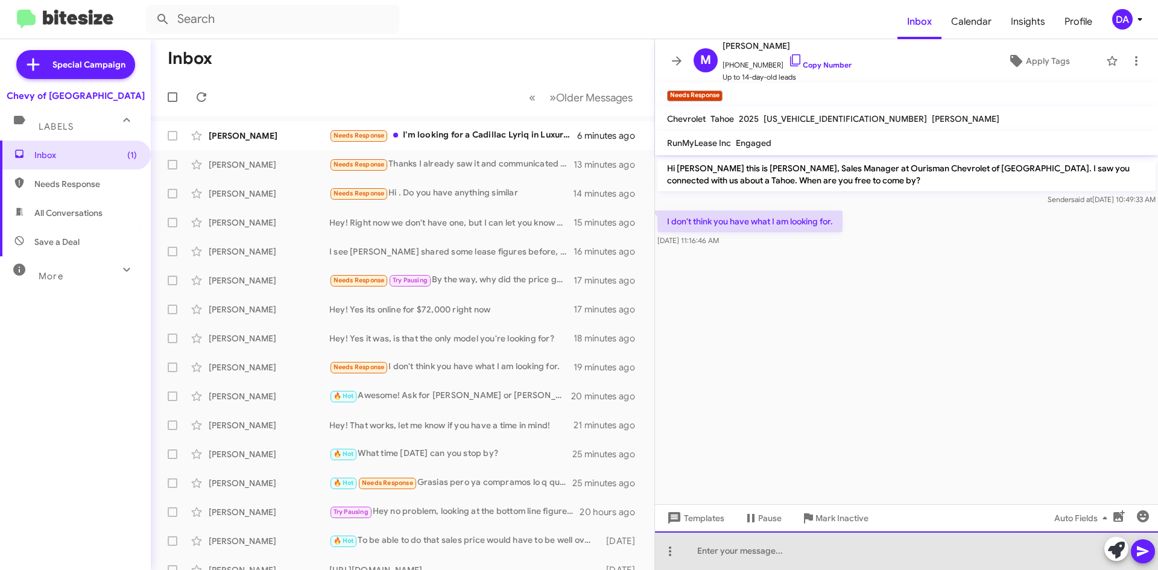
click at [780, 553] on div at bounding box center [906, 550] width 503 height 39
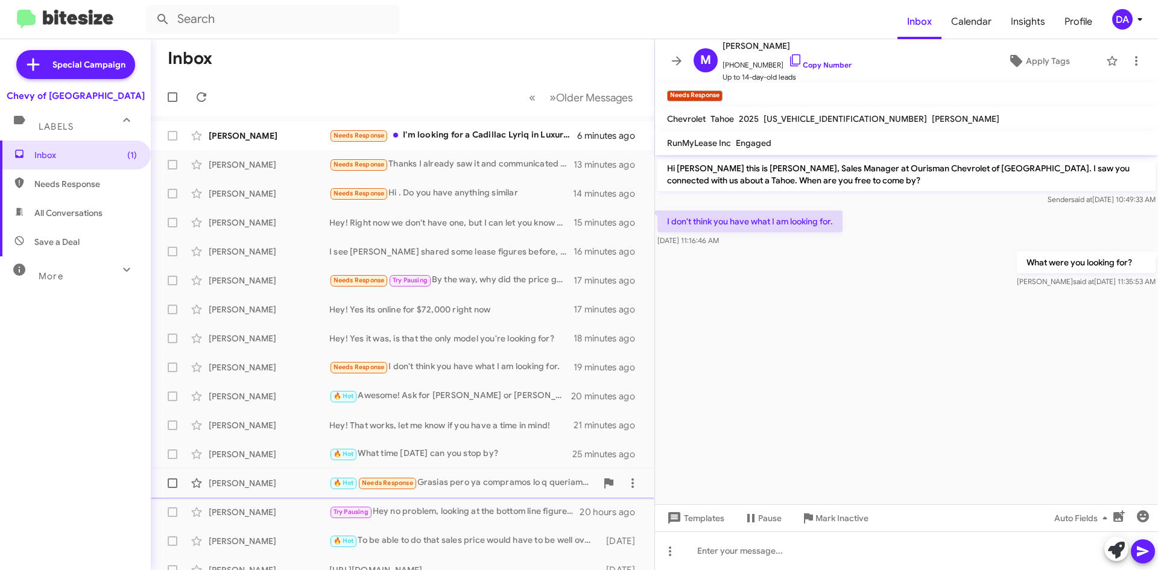
click at [491, 482] on div "🔥 Hot Needs Response Grasias pero ya compramos lo q queriamos en otro diler" at bounding box center [462, 483] width 267 height 14
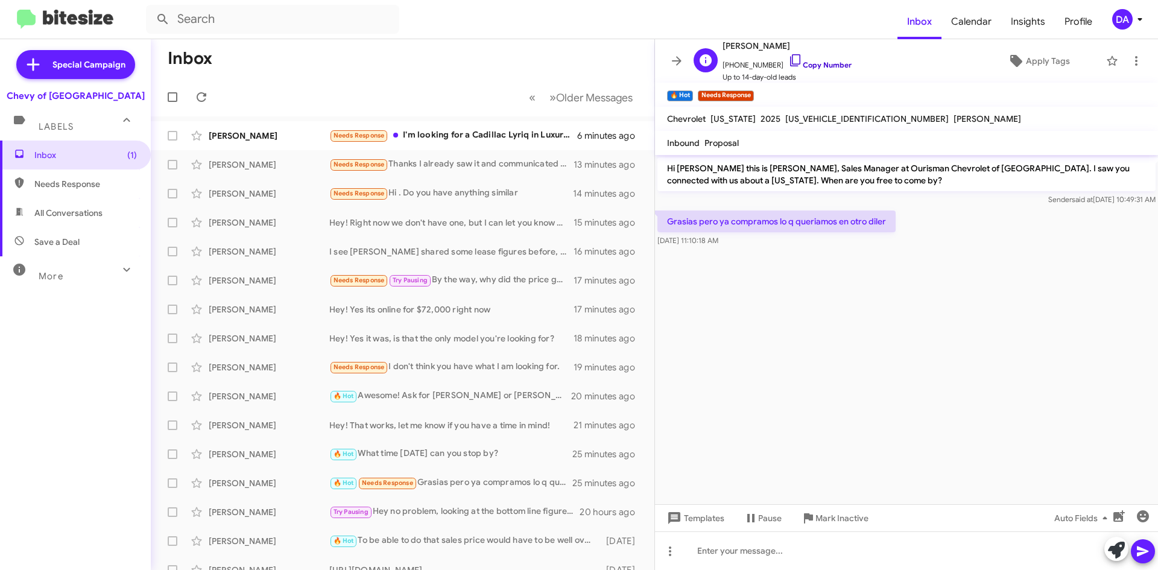
click at [807, 65] on link "Copy Number" at bounding box center [819, 64] width 63 height 9
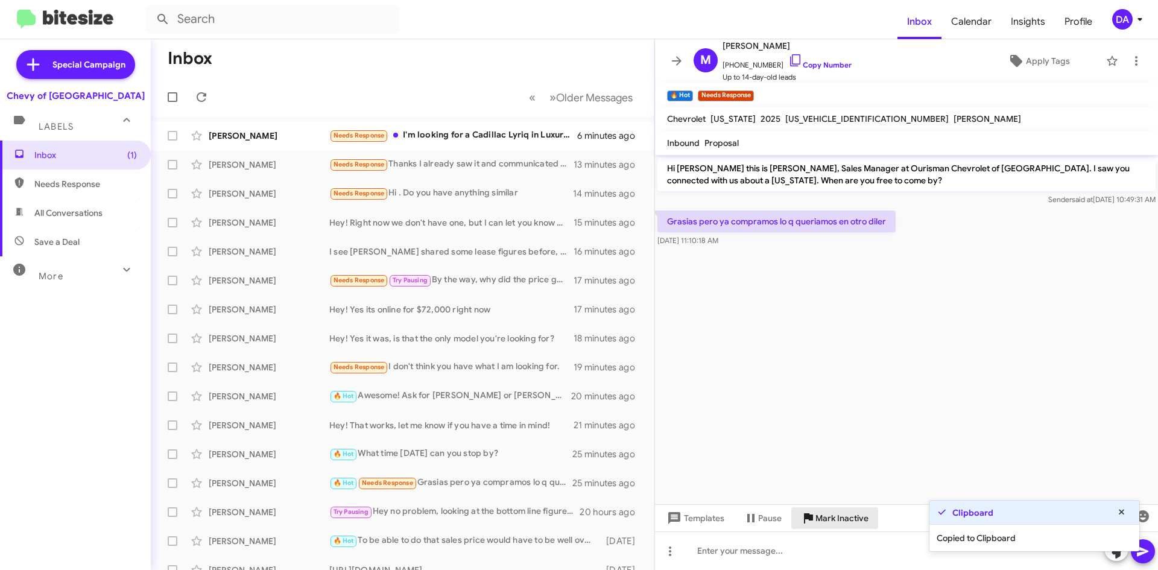
click at [812, 516] on icon at bounding box center [808, 518] width 9 height 10
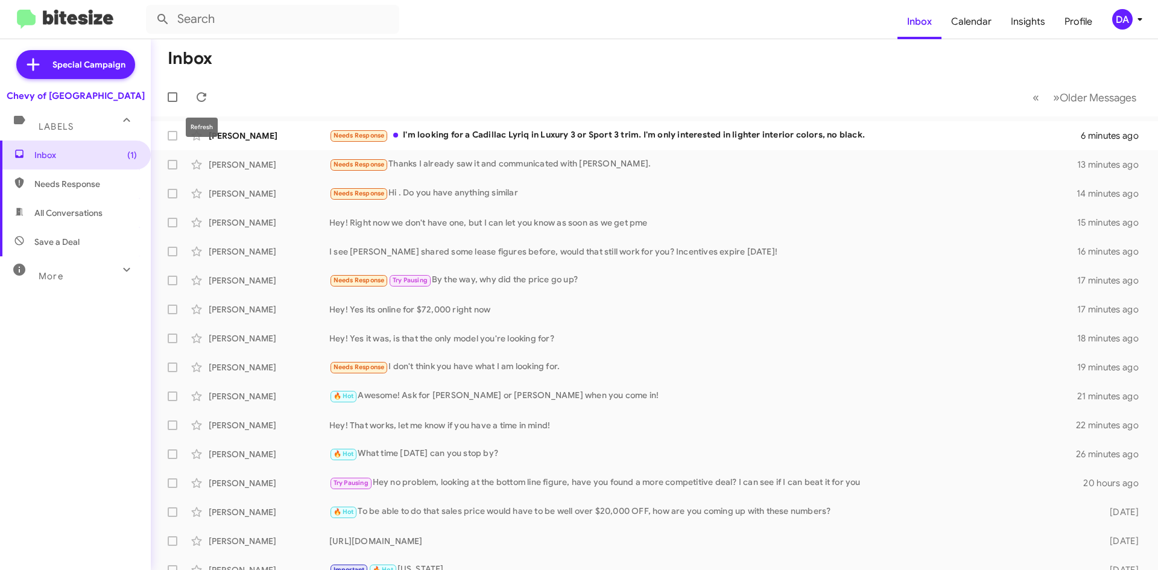
click at [212, 106] on mat-toolbar-row "« Previous » Next Older Messages" at bounding box center [654, 97] width 1007 height 39
click at [204, 101] on icon at bounding box center [201, 97] width 14 height 14
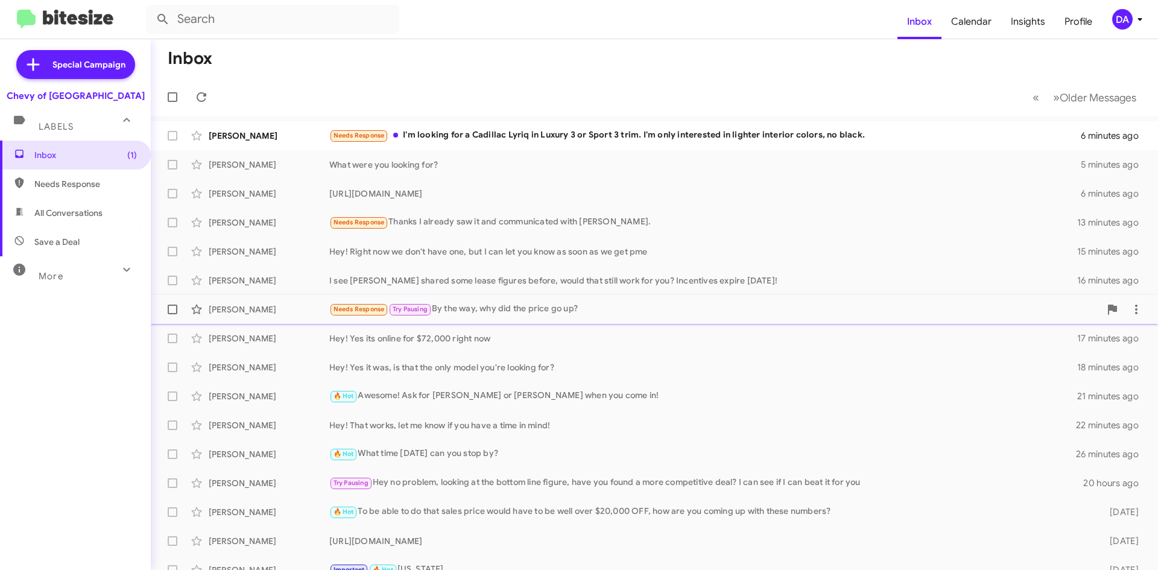
click at [537, 314] on div "Needs Response Try Pausing By the way, why did the price go up?" at bounding box center [714, 309] width 771 height 14
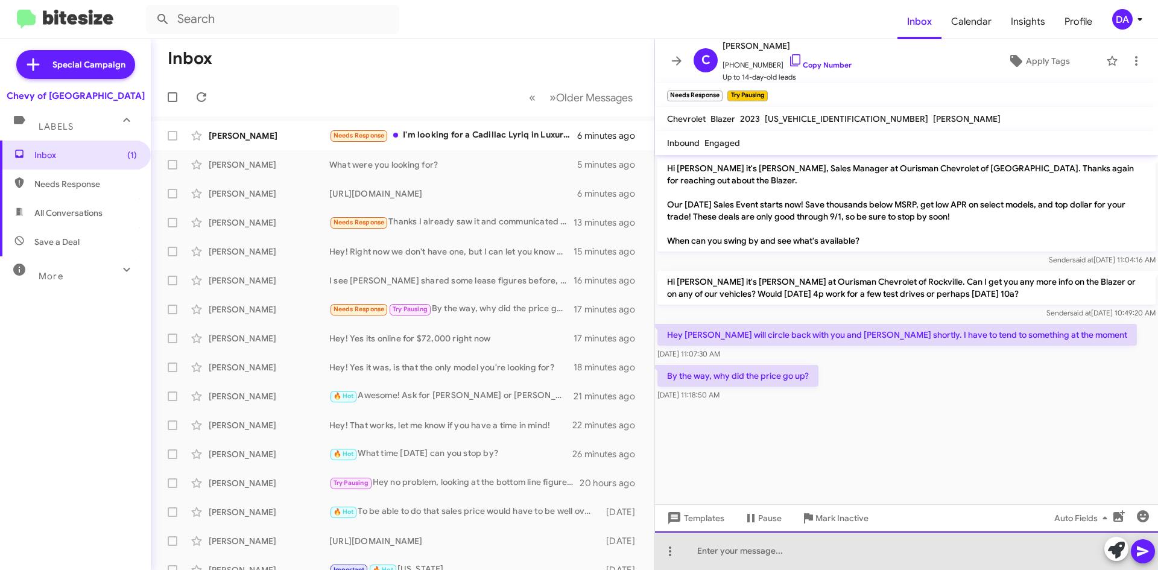
click at [802, 565] on div at bounding box center [906, 550] width 503 height 39
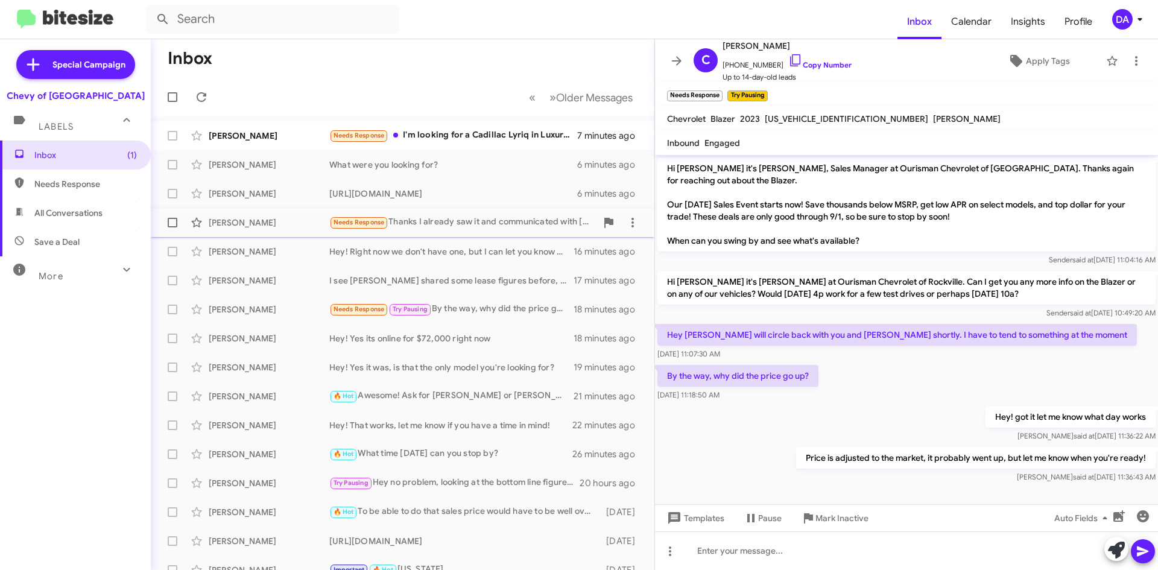
click at [423, 222] on div "Needs Response Thanks I already saw it and communicated with [PERSON_NAME]." at bounding box center [462, 222] width 267 height 14
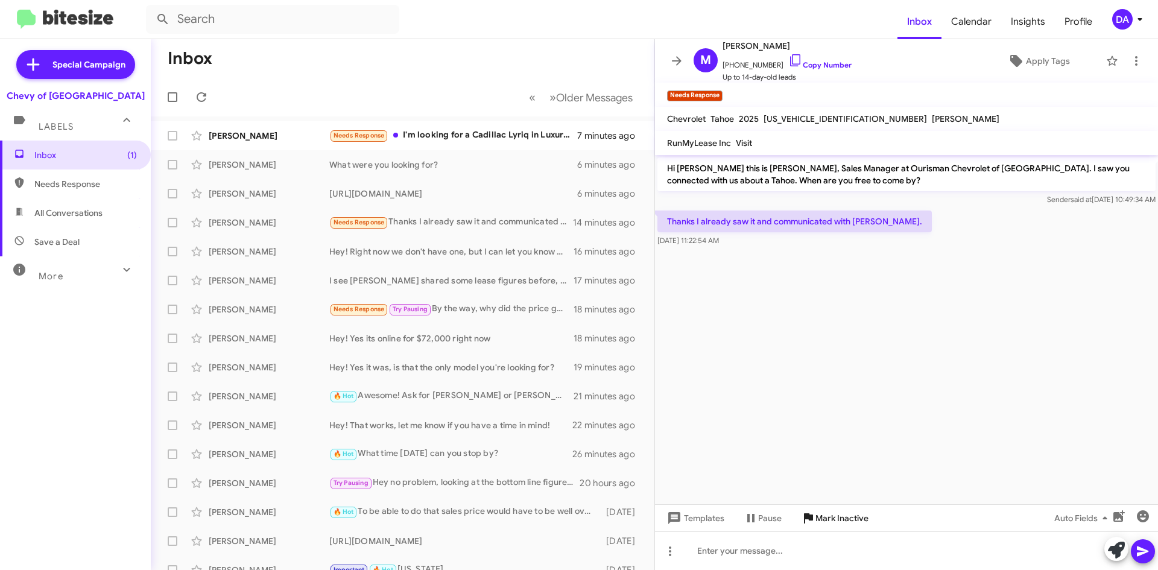
click at [853, 519] on span "Mark Inactive" at bounding box center [841, 518] width 53 height 22
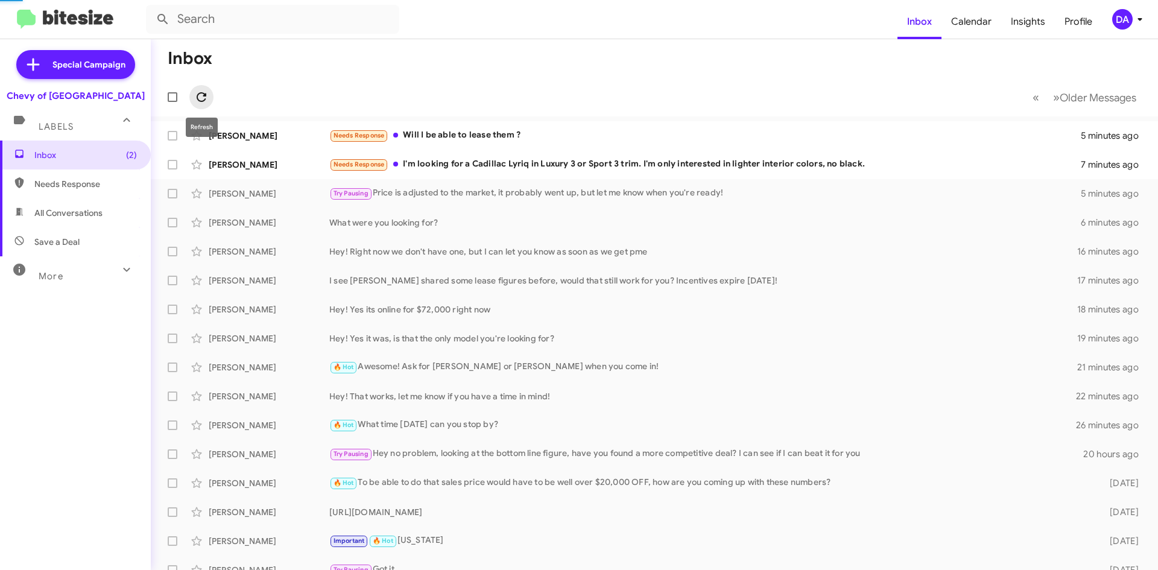
click at [200, 97] on icon at bounding box center [201, 97] width 14 height 14
click at [539, 170] on div "Needs Response I'm looking for a Cadillac Lyriq in Luxury 3 or Sport 3 trim. I'…" at bounding box center [714, 164] width 771 height 14
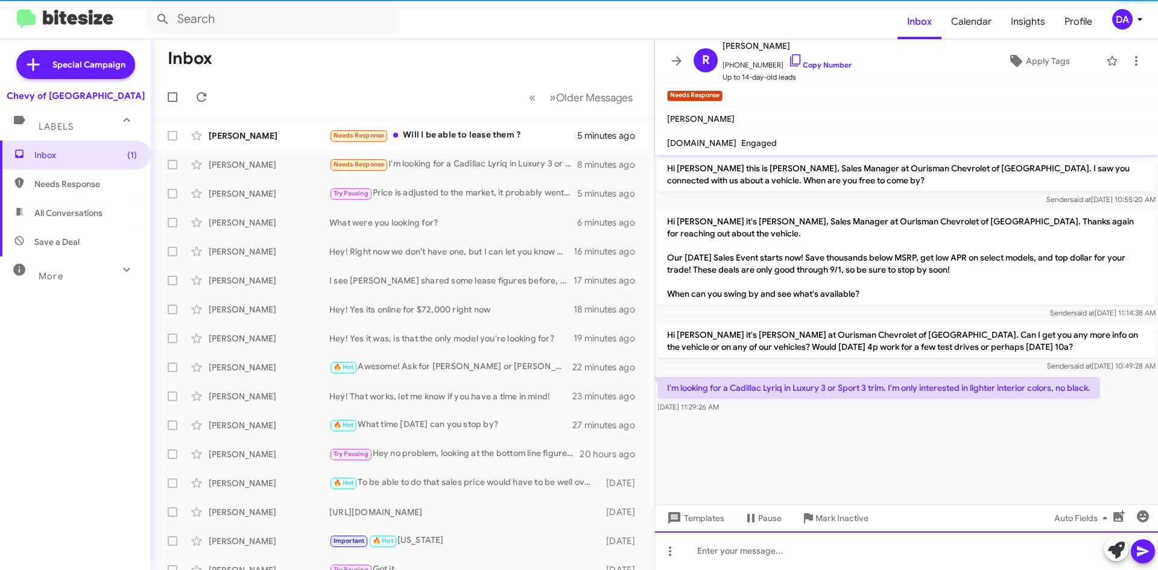
click at [769, 543] on div at bounding box center [906, 550] width 503 height 39
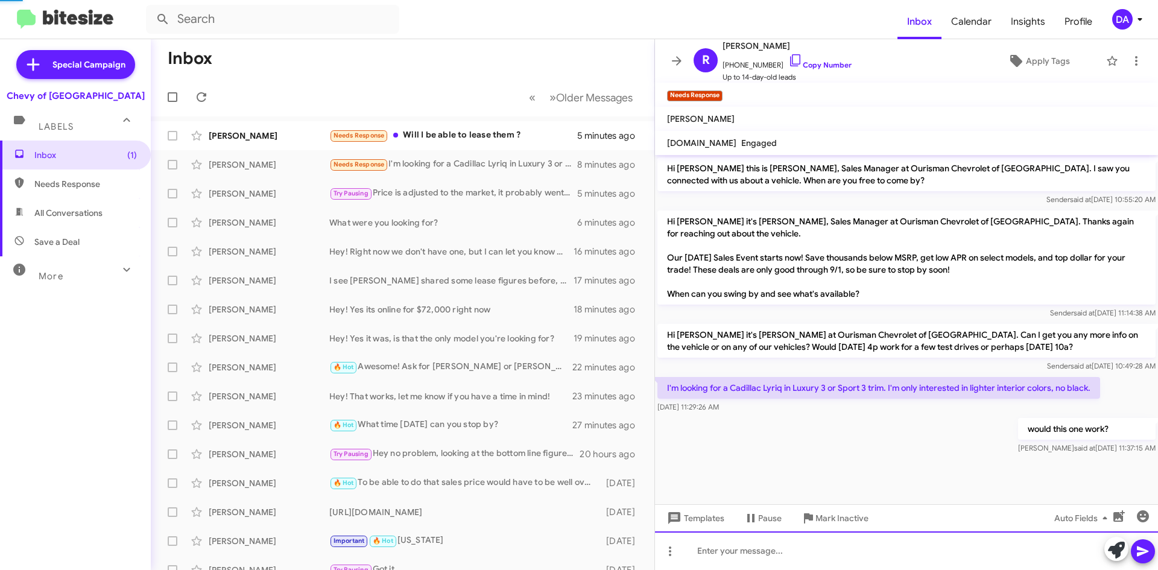
scroll to position [11, 0]
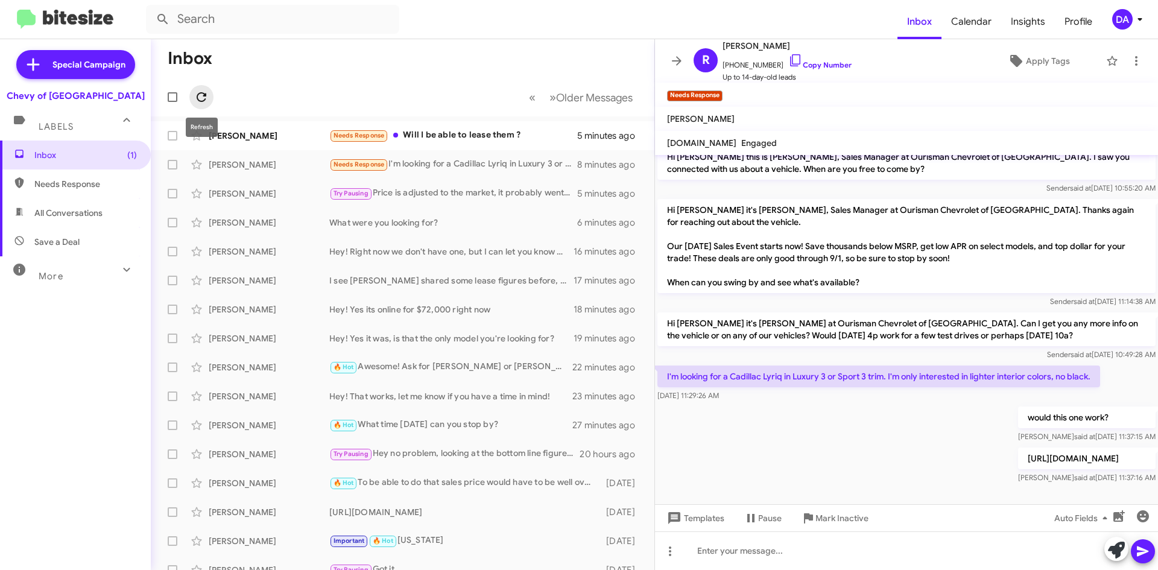
click at [199, 100] on icon at bounding box center [202, 97] width 10 height 10
click at [201, 99] on icon at bounding box center [201, 97] width 14 height 14
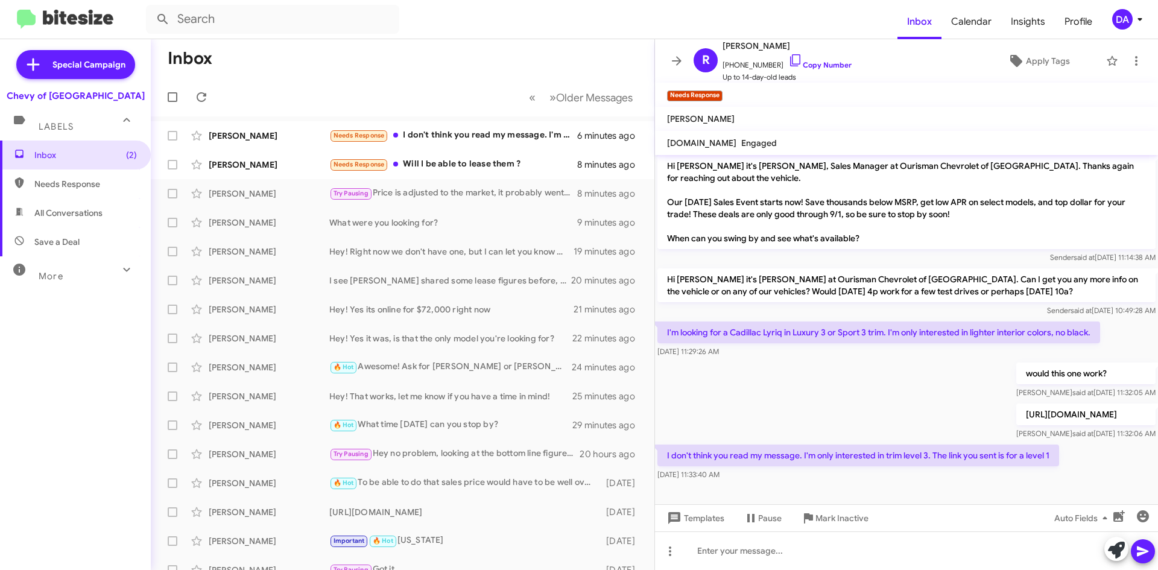
click at [17, 380] on div "Inbox (2) Needs Response All Conversations Save a Deal More Important 🔥 Hot App…" at bounding box center [75, 311] width 151 height 342
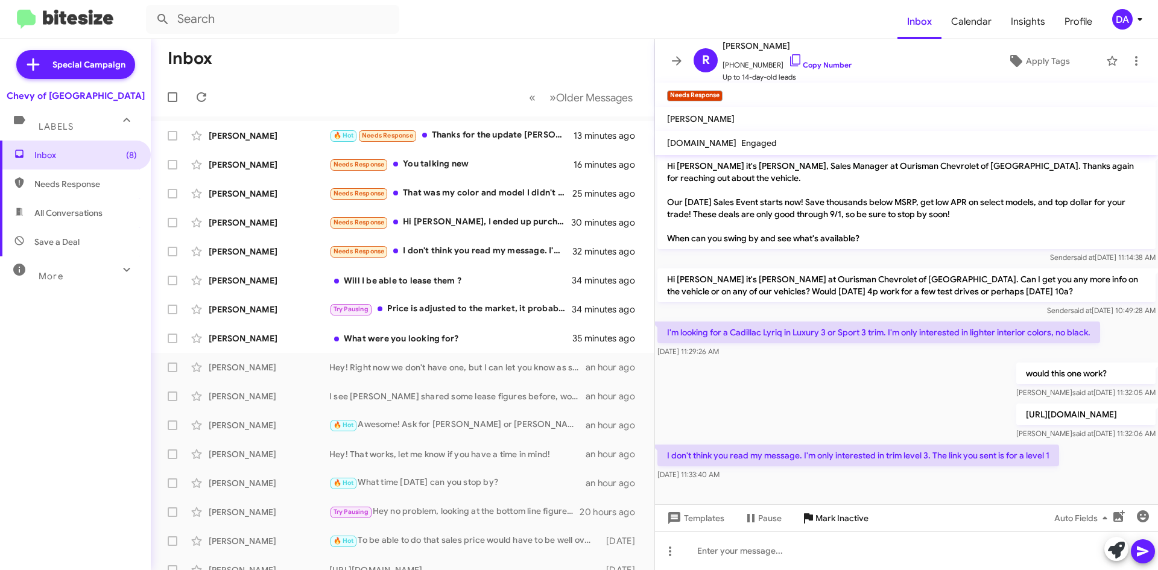
click at [852, 528] on span "Mark Inactive" at bounding box center [841, 518] width 53 height 22
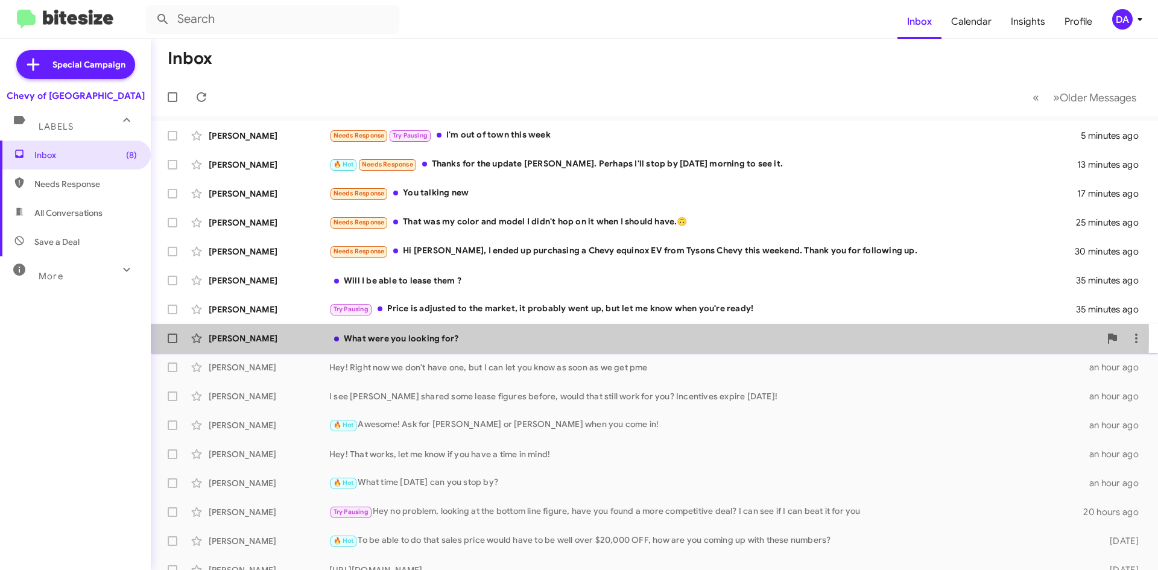
click at [456, 335] on div "What were you looking for?" at bounding box center [714, 338] width 771 height 12
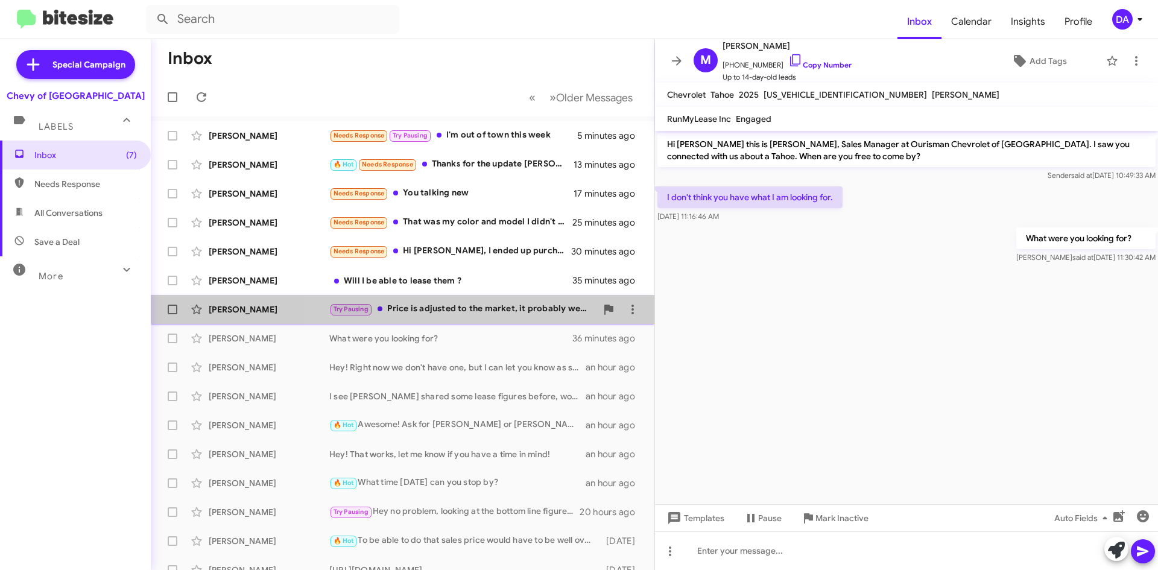
click at [487, 305] on div "Try Pausing Price is adjusted to the market, it probably went up, but let me kn…" at bounding box center [462, 309] width 267 height 14
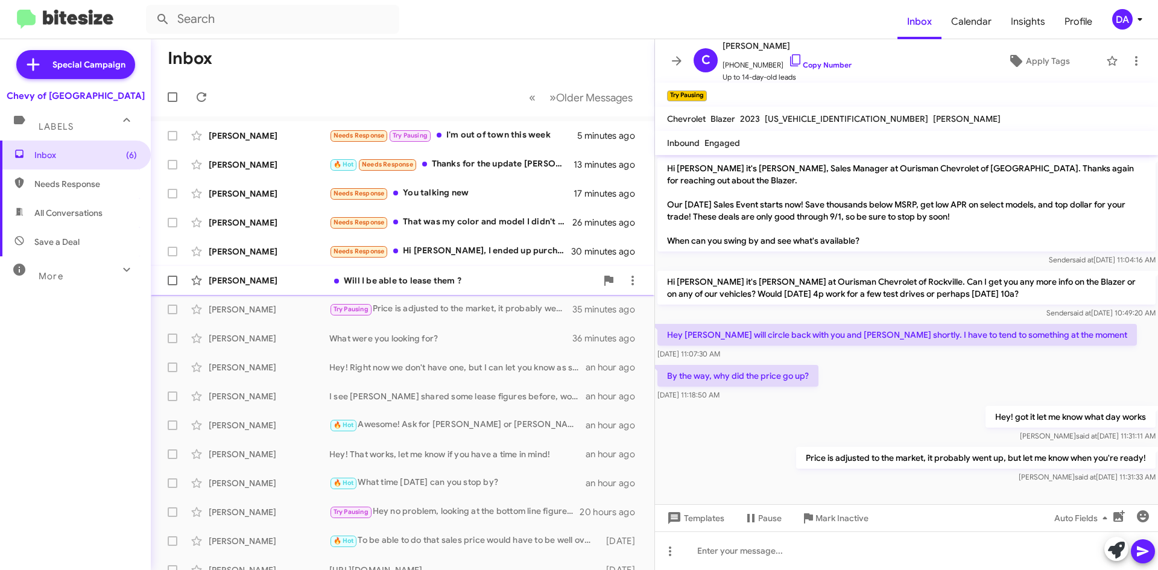
click at [449, 292] on span "[PERSON_NAME] I be able to lease them ? 35 minutes ago" at bounding box center [402, 280] width 503 height 29
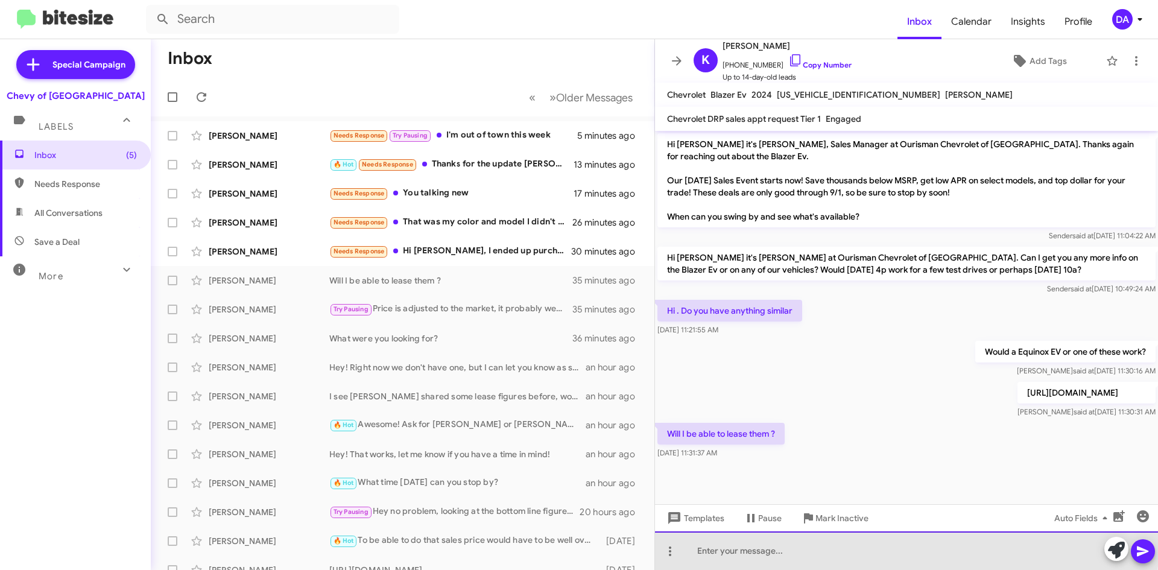
click at [818, 538] on div at bounding box center [906, 550] width 503 height 39
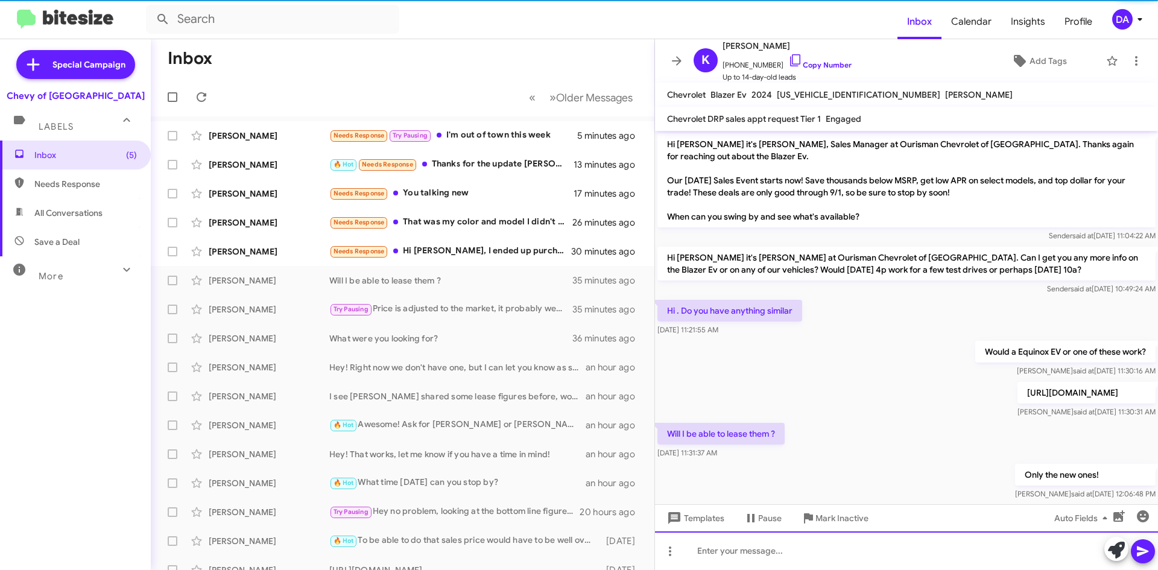
scroll to position [19, 0]
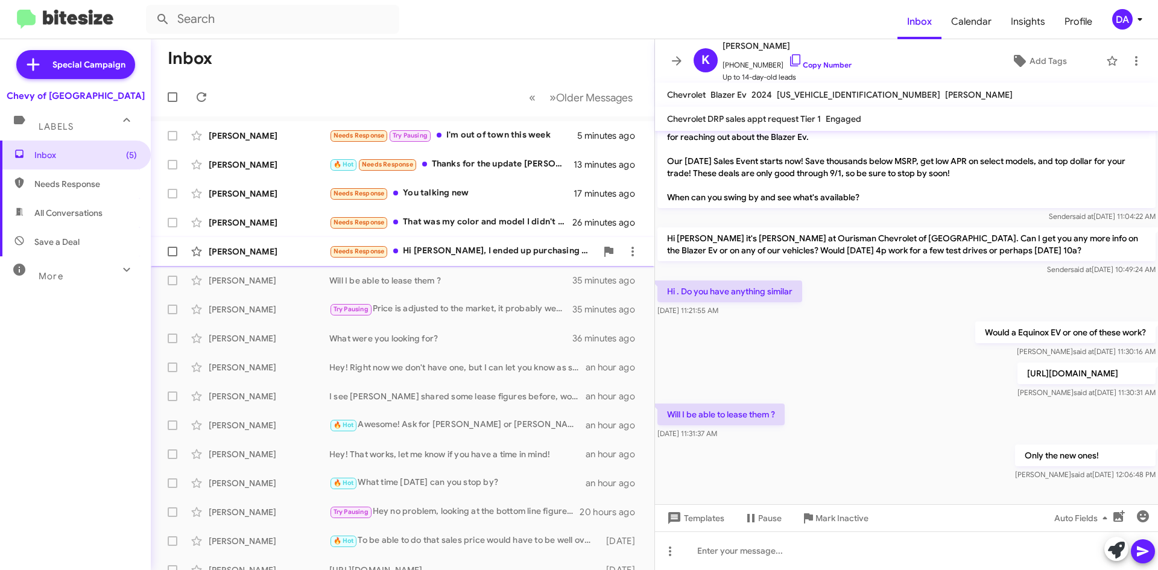
click at [490, 256] on div "Needs Response Hi [PERSON_NAME], I ended up purchasing a Chevy equinox EV from …" at bounding box center [462, 251] width 267 height 14
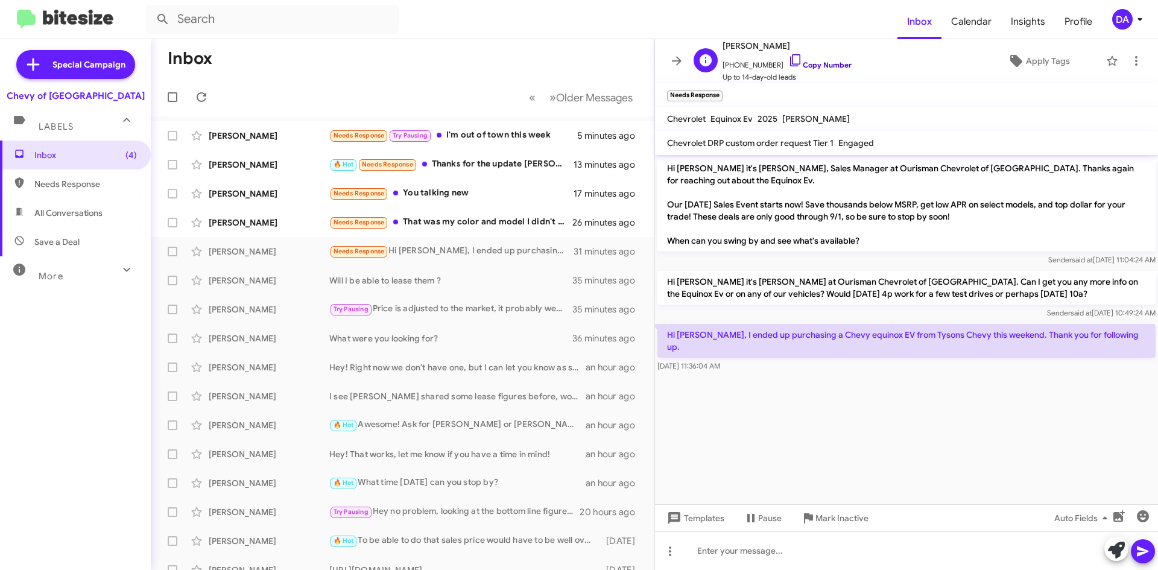
click at [814, 63] on link "Copy Number" at bounding box center [819, 64] width 63 height 9
click at [836, 514] on span "Mark Inactive" at bounding box center [841, 518] width 53 height 22
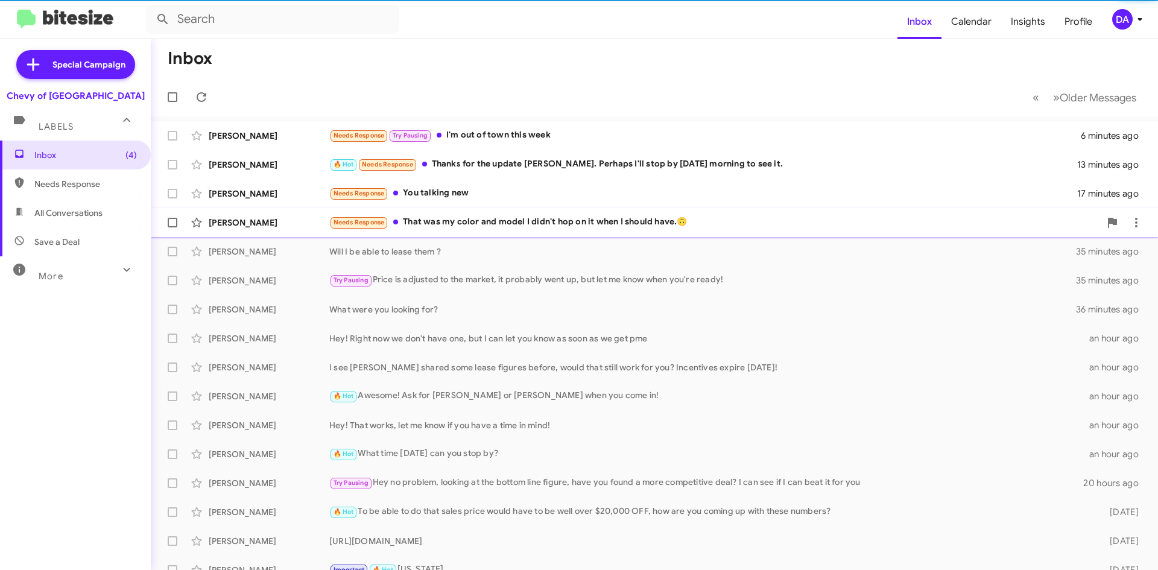
click at [456, 232] on div "[PERSON_NAME] Needs Response That was my color and model I didn't hop on it whe…" at bounding box center [654, 222] width 988 height 24
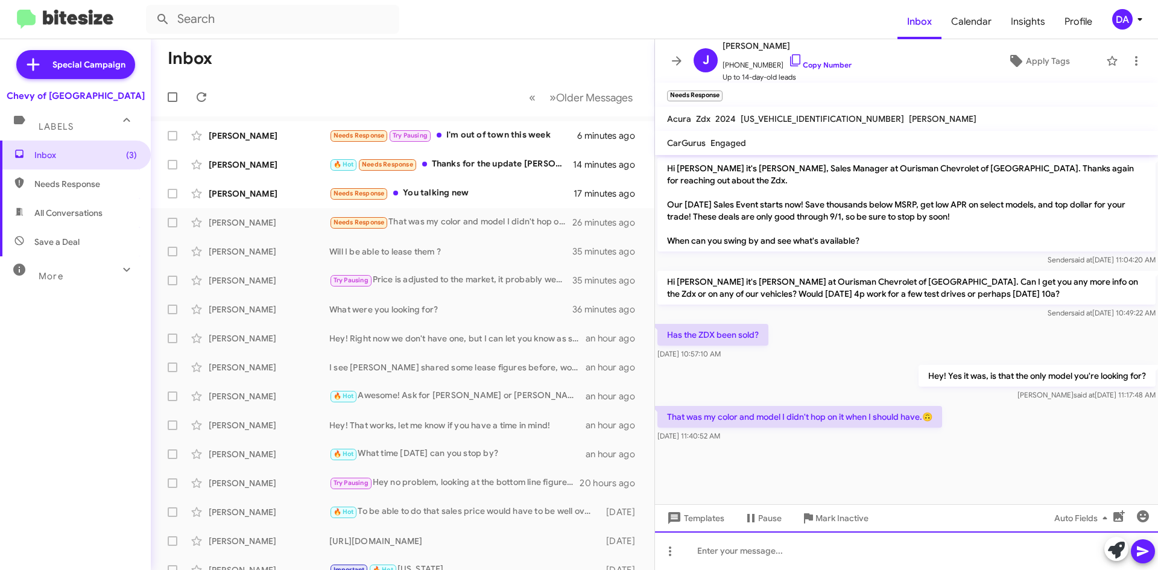
click at [748, 537] on div at bounding box center [906, 550] width 503 height 39
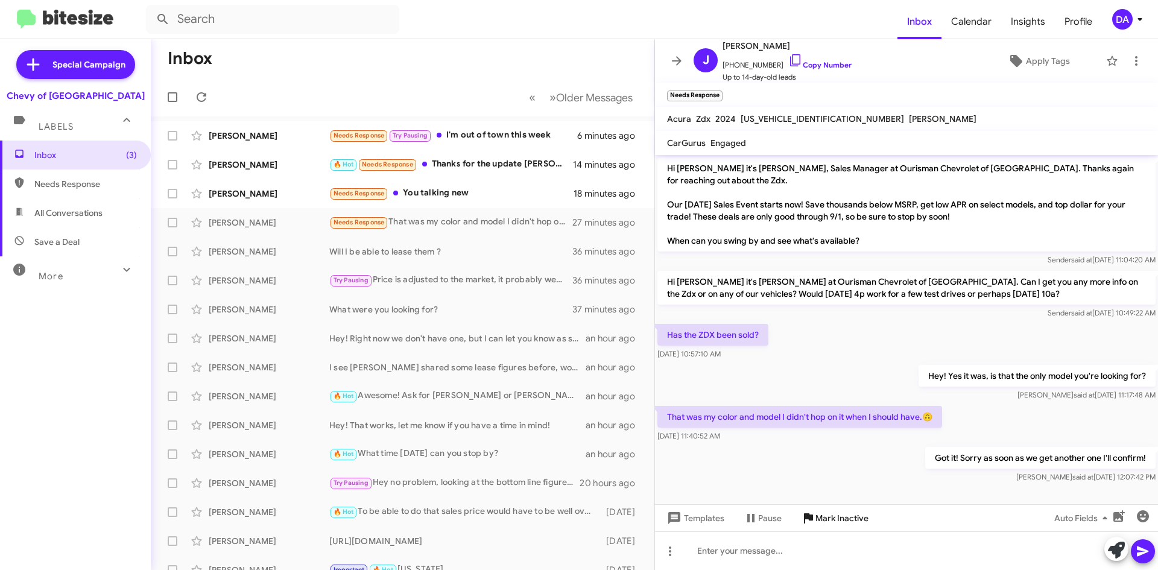
click at [847, 519] on span "Mark Inactive" at bounding box center [841, 518] width 53 height 22
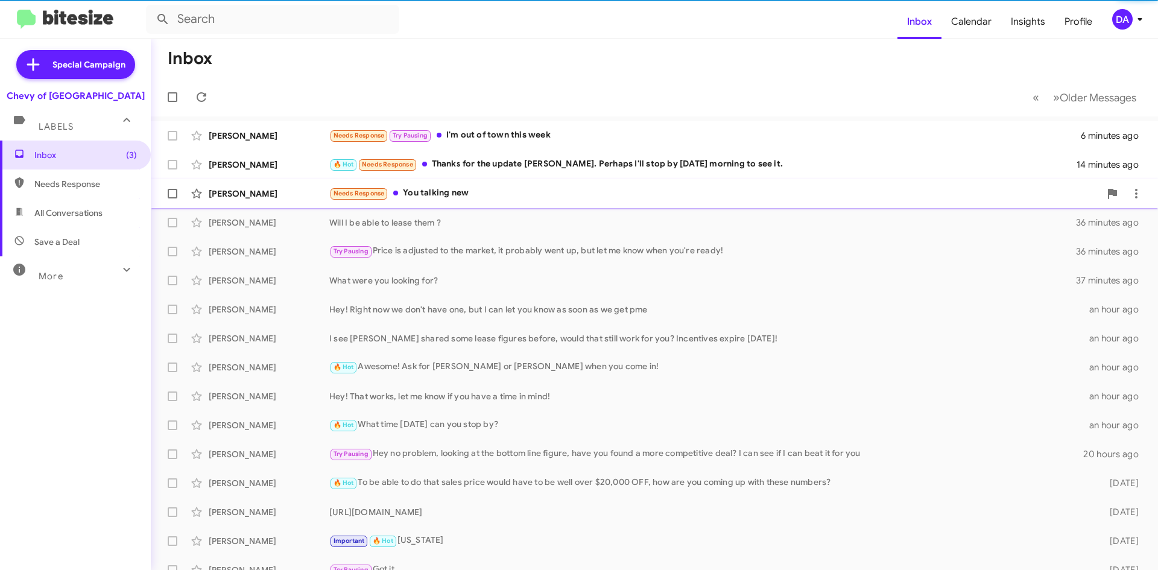
click at [455, 190] on div "Needs Response You talking new" at bounding box center [714, 193] width 771 height 14
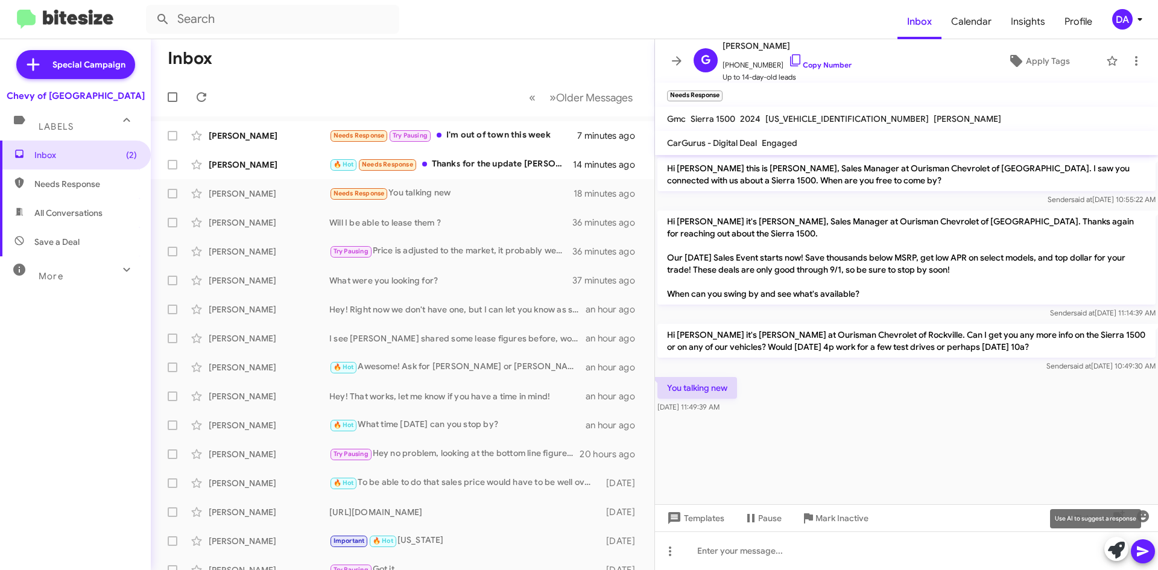
click at [1115, 549] on icon at bounding box center [1116, 549] width 17 height 17
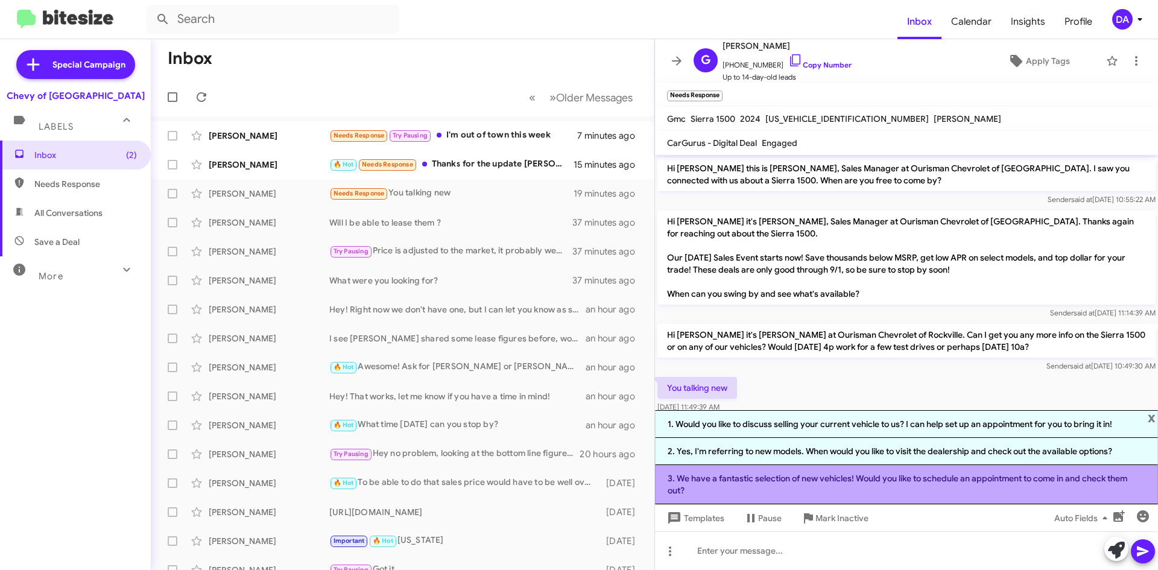
click at [961, 476] on li "3. We have a fantastic selection of new vehicles! Would you like to schedule an…" at bounding box center [906, 484] width 503 height 39
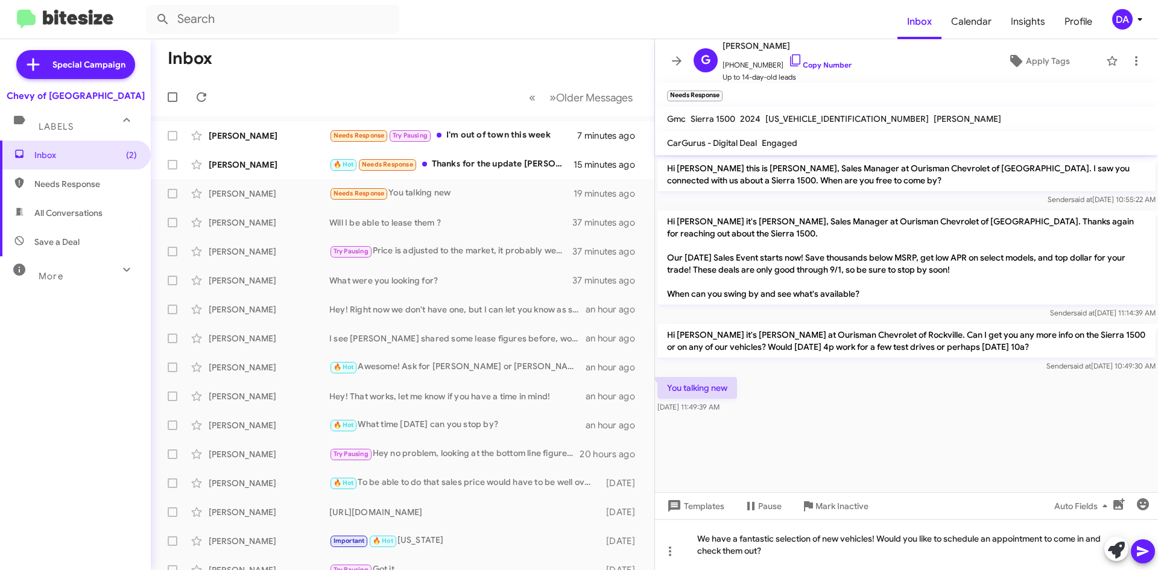
click at [1149, 546] on icon at bounding box center [1142, 551] width 14 height 14
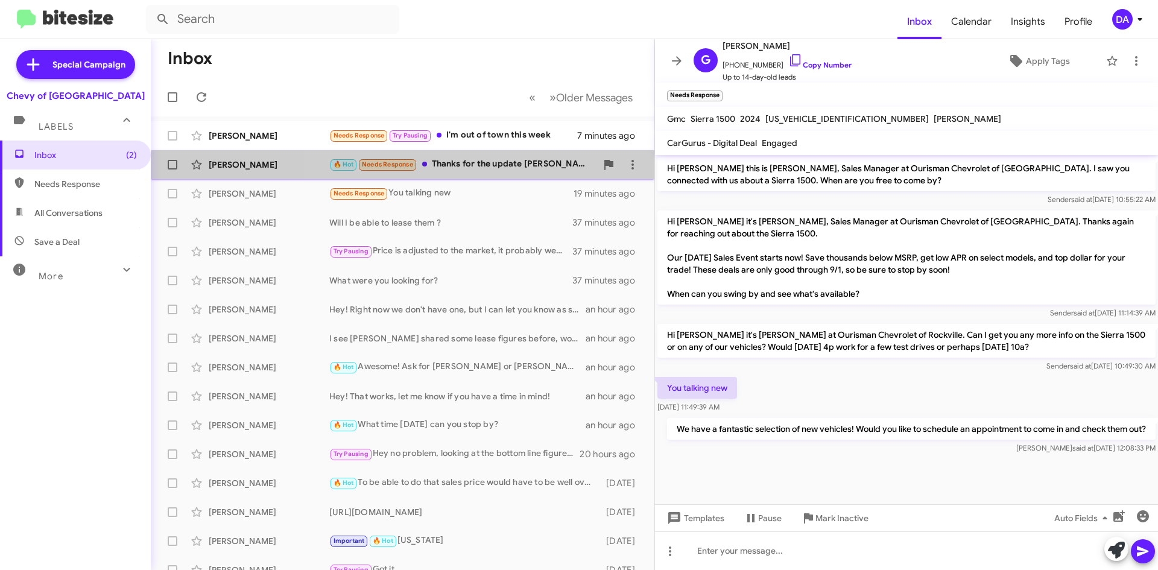
click at [490, 172] on div "[PERSON_NAME] 🔥 Hot Needs Response Thanks for the update [PERSON_NAME]. Perhaps…" at bounding box center [402, 165] width 484 height 24
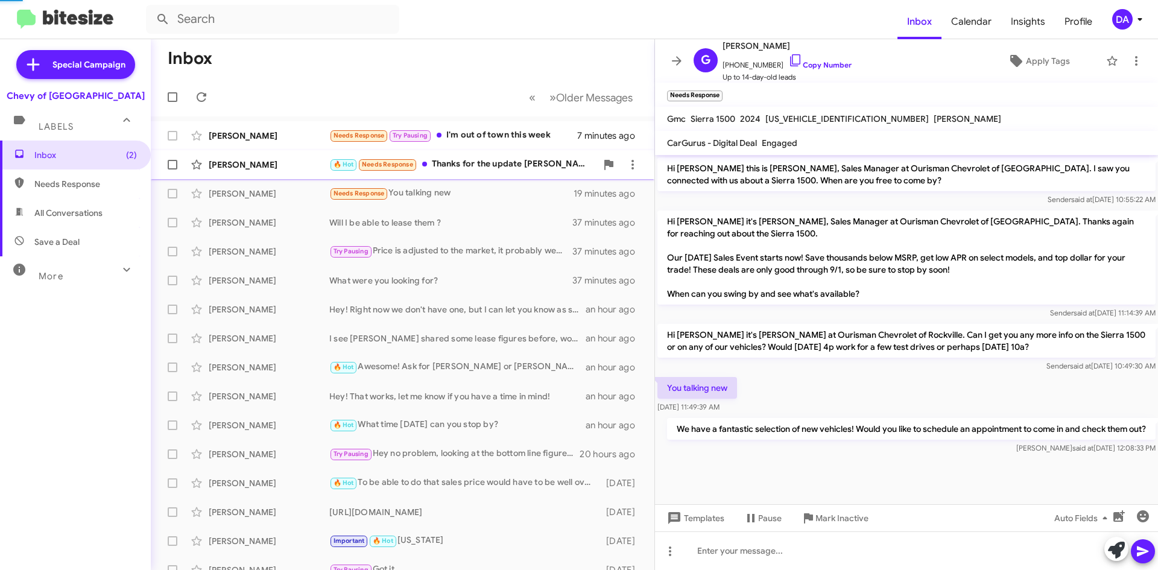
scroll to position [11, 0]
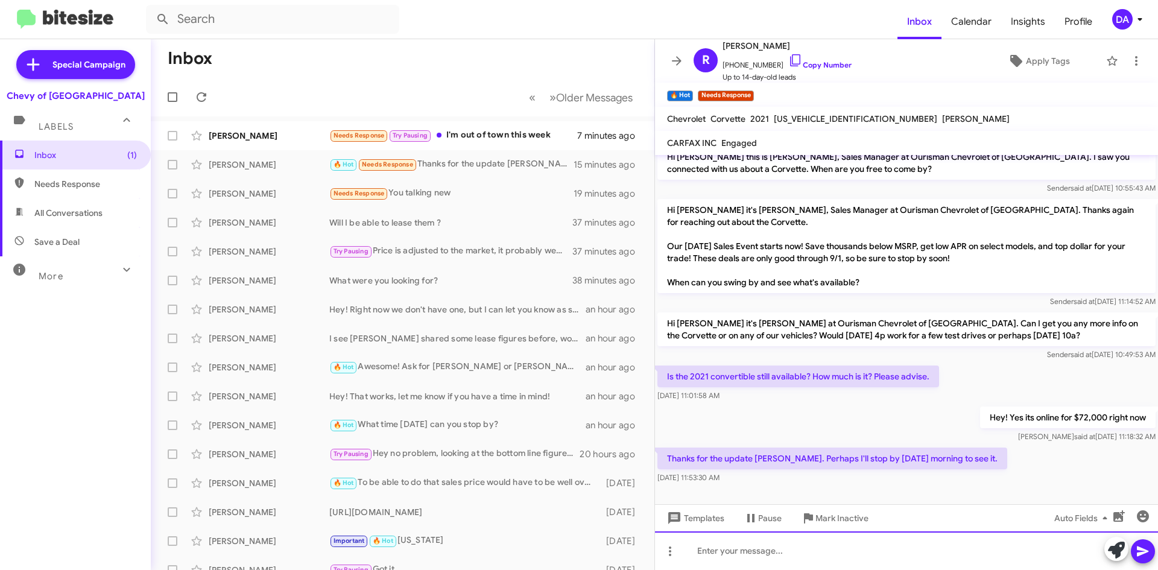
click at [821, 548] on div at bounding box center [906, 550] width 503 height 39
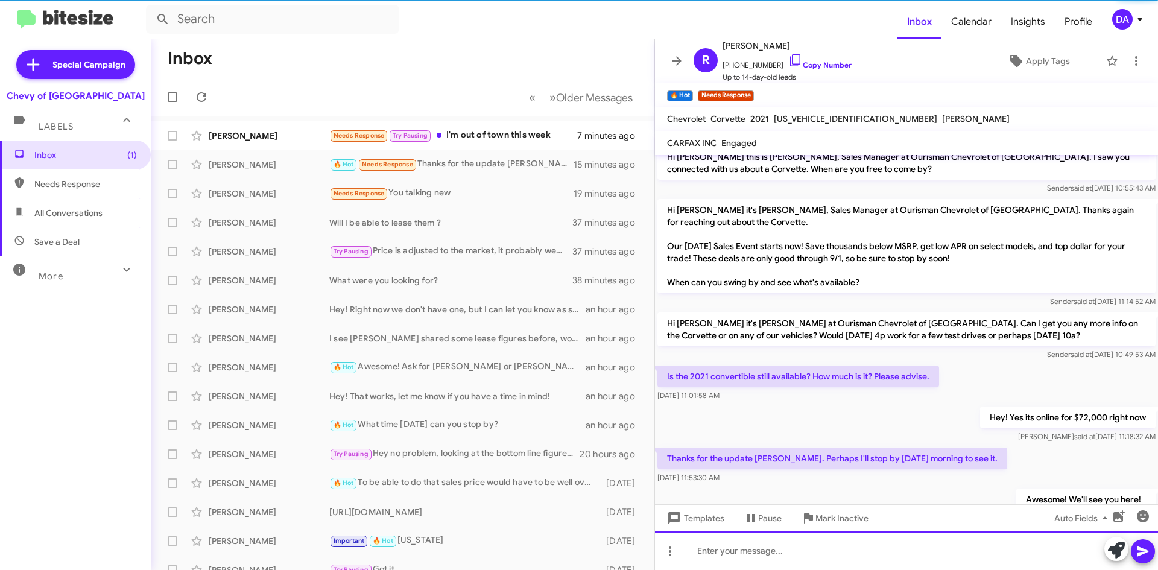
scroll to position [55, 0]
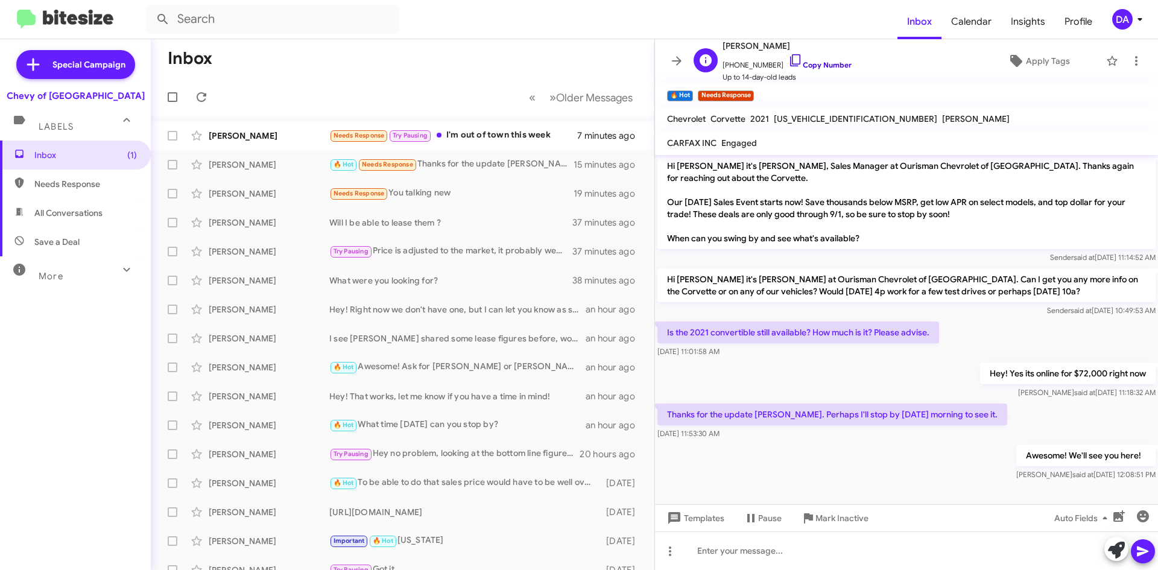
drag, startPoint x: 821, startPoint y: 65, endPoint x: 811, endPoint y: 67, distance: 10.5
click at [821, 65] on link "Copy Number" at bounding box center [819, 64] width 63 height 9
click at [529, 133] on div "Needs Response Try Pausing I'm out of town this week" at bounding box center [462, 135] width 267 height 14
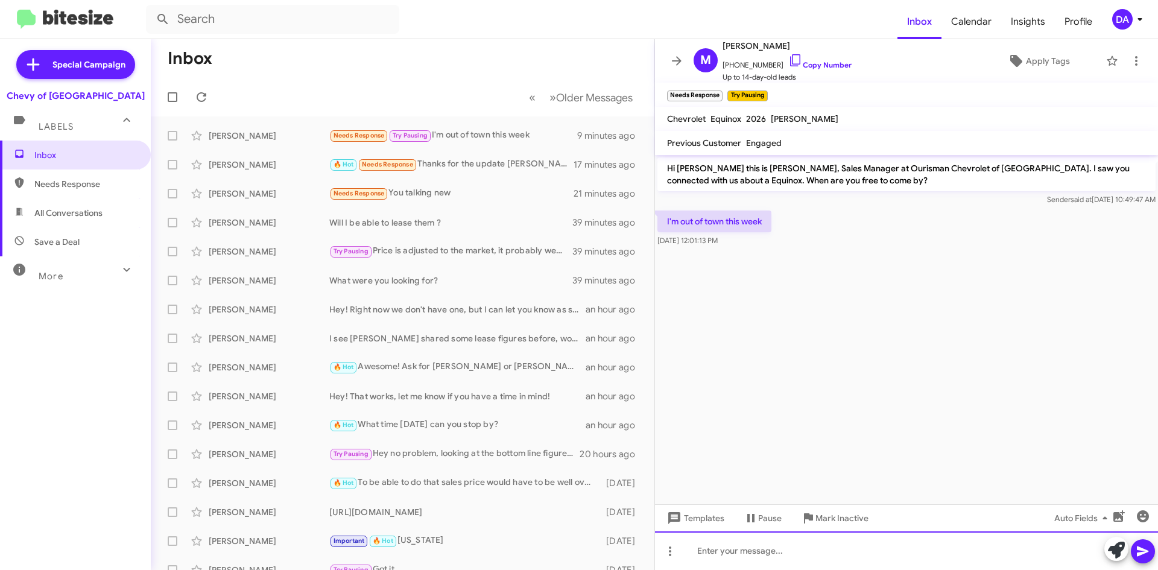
click at [1103, 550] on div at bounding box center [906, 550] width 503 height 39
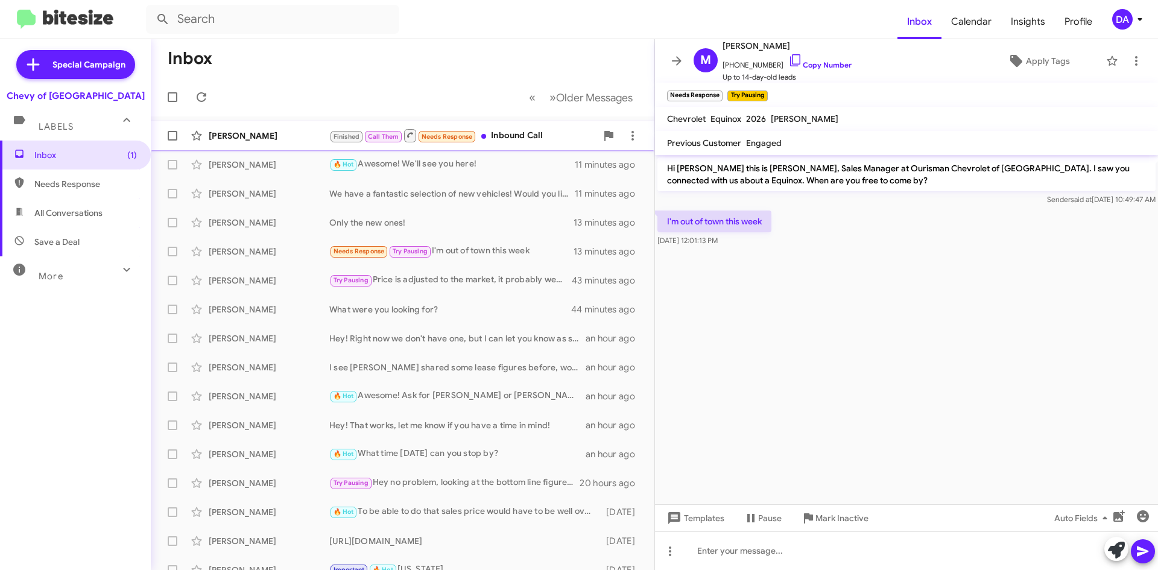
click at [277, 141] on div "[PERSON_NAME]" at bounding box center [269, 136] width 121 height 12
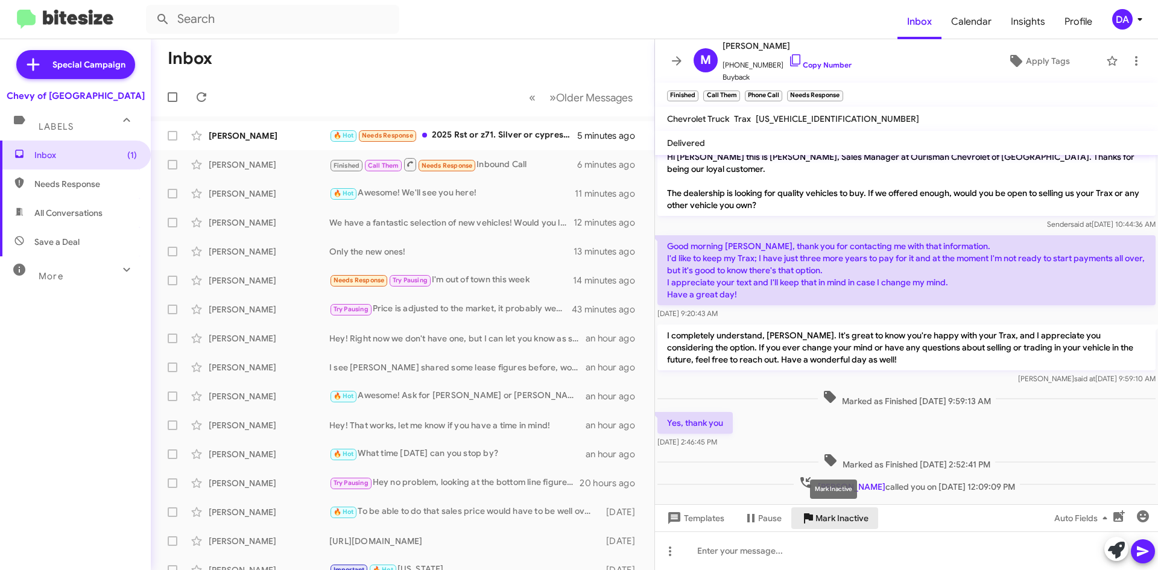
click at [849, 514] on span "Mark Inactive" at bounding box center [841, 518] width 53 height 22
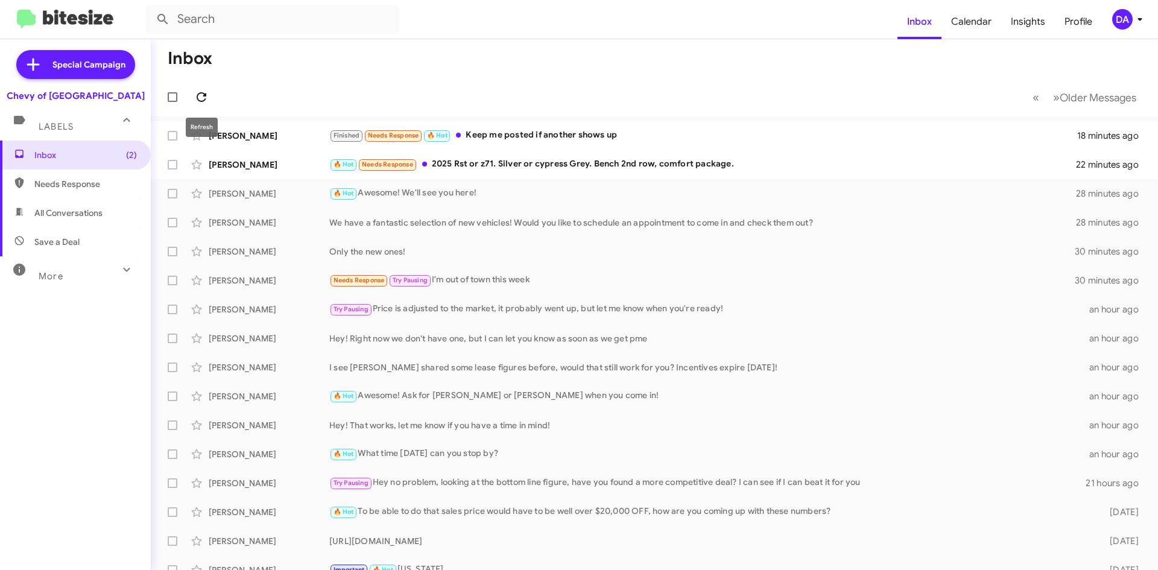
click at [197, 95] on icon at bounding box center [201, 97] width 14 height 14
click at [40, 380] on div "Inbox (2) Needs Response All Conversations Save a Deal More Important 🔥 Hot App…" at bounding box center [75, 311] width 151 height 342
click at [203, 85] on button at bounding box center [201, 97] width 24 height 24
click at [122, 542] on div "Special Campaign Chevy of Rockville Labels Inbox (2) Needs Response All Convers…" at bounding box center [75, 302] width 151 height 526
click at [391, 136] on small "🔥 Hot" at bounding box center [378, 135] width 26 height 11
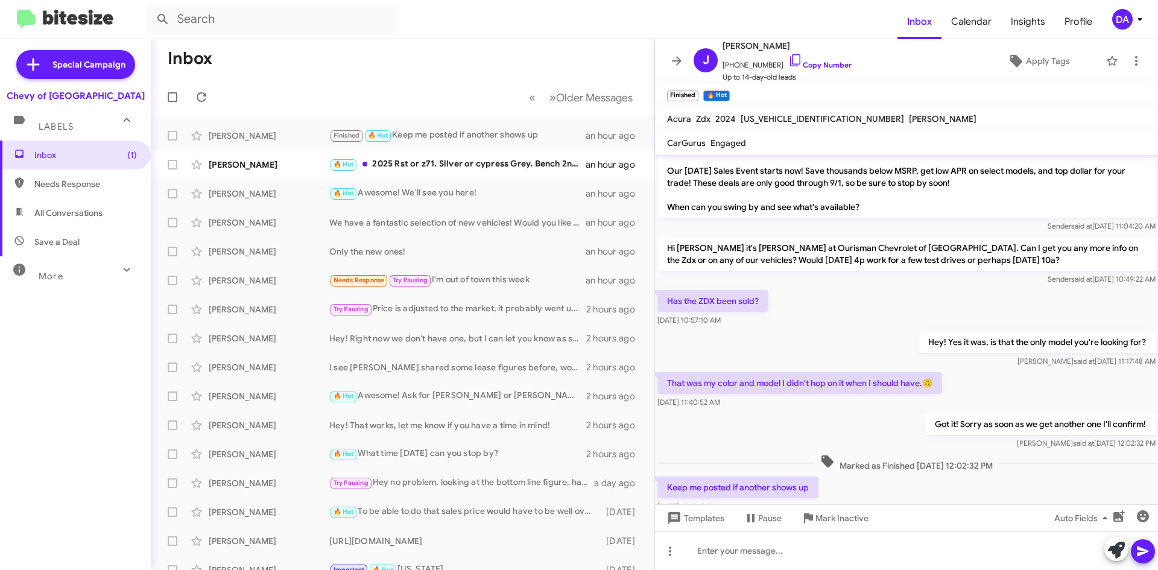
scroll to position [69, 0]
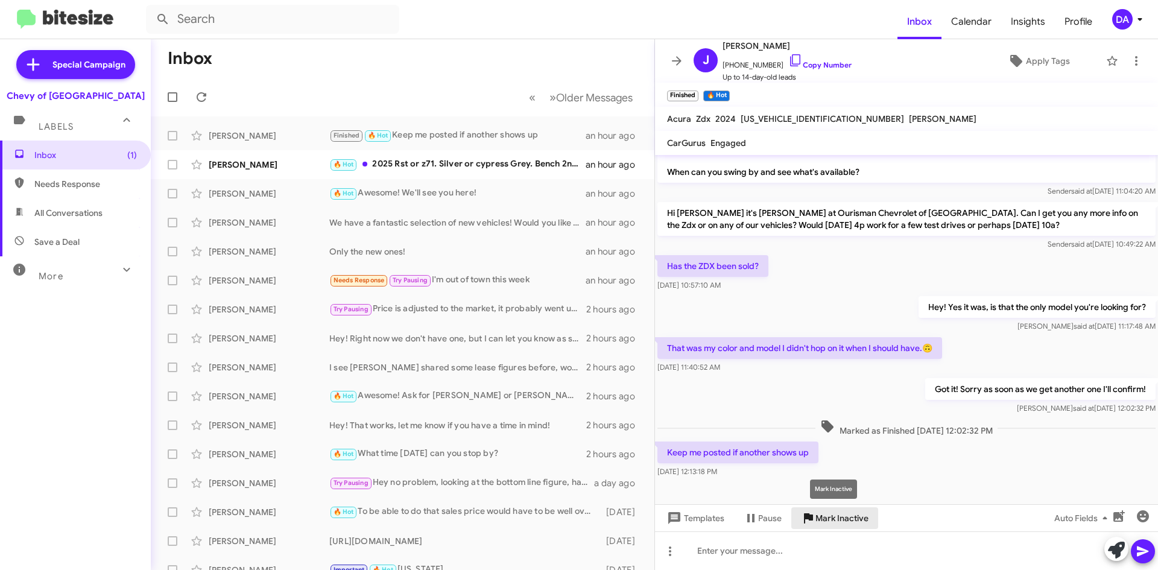
click at [844, 519] on span "Mark Inactive" at bounding box center [841, 518] width 53 height 22
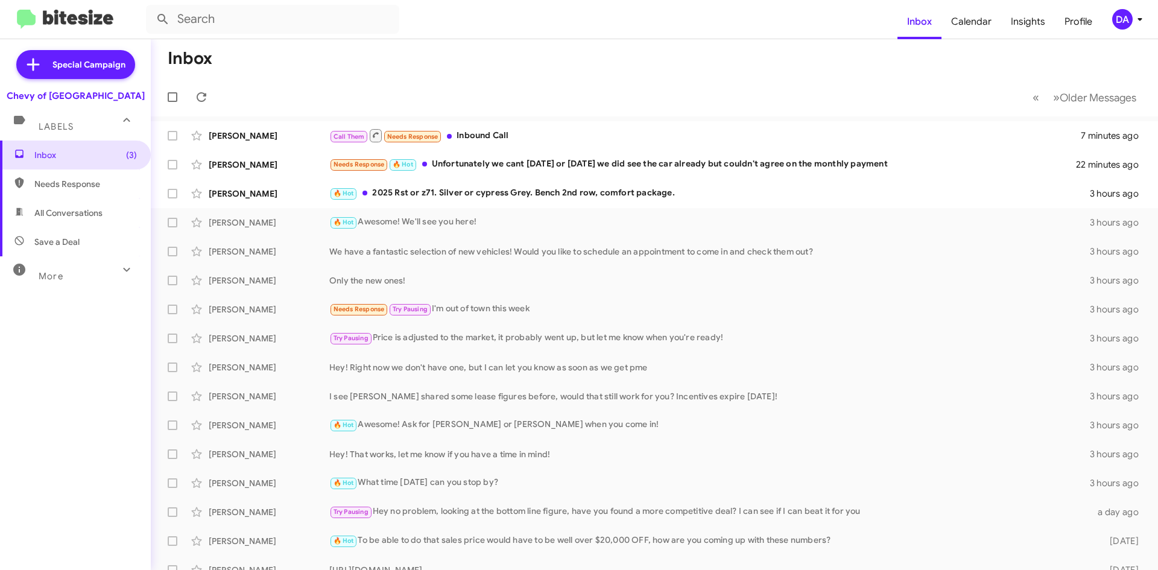
click at [11, 68] on mat-nav-list "Special Campaign Chevy of Rockville Labels Inbox (3) Needs Response All Convers…" at bounding box center [75, 265] width 151 height 453
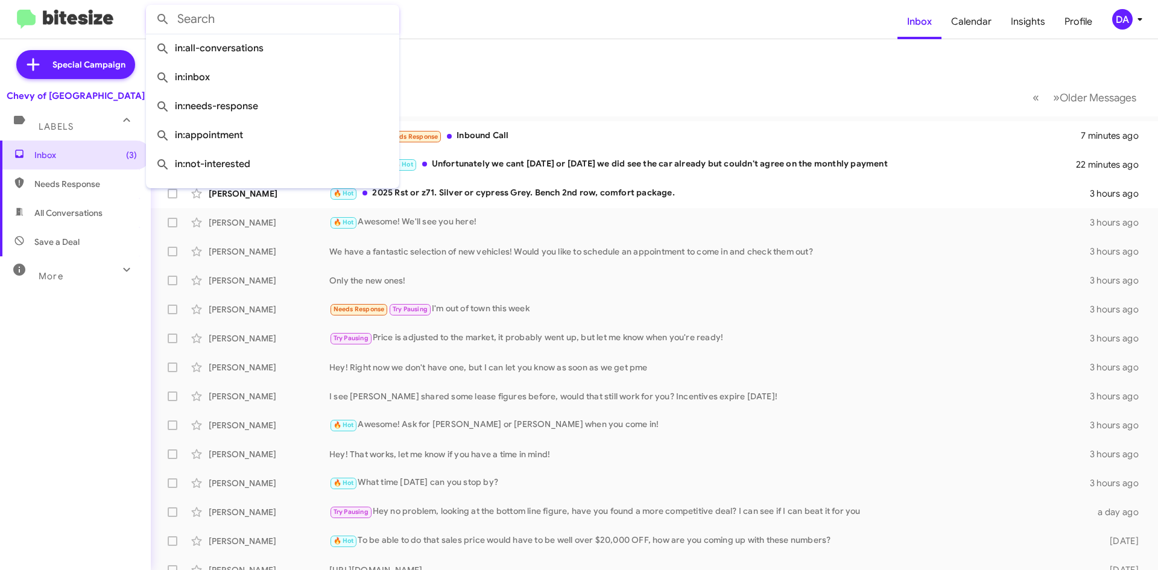
click at [214, 16] on input "text" at bounding box center [272, 19] width 253 height 29
paste input "[PHONE_NUMBER]"
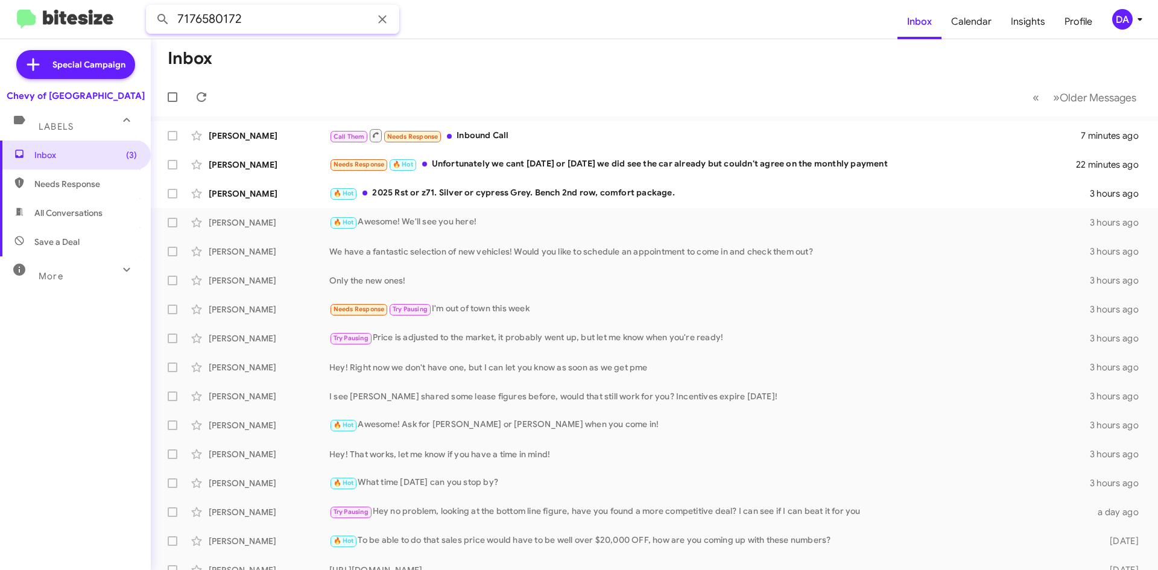
type input "7176580172"
click at [151, 7] on button at bounding box center [163, 19] width 24 height 24
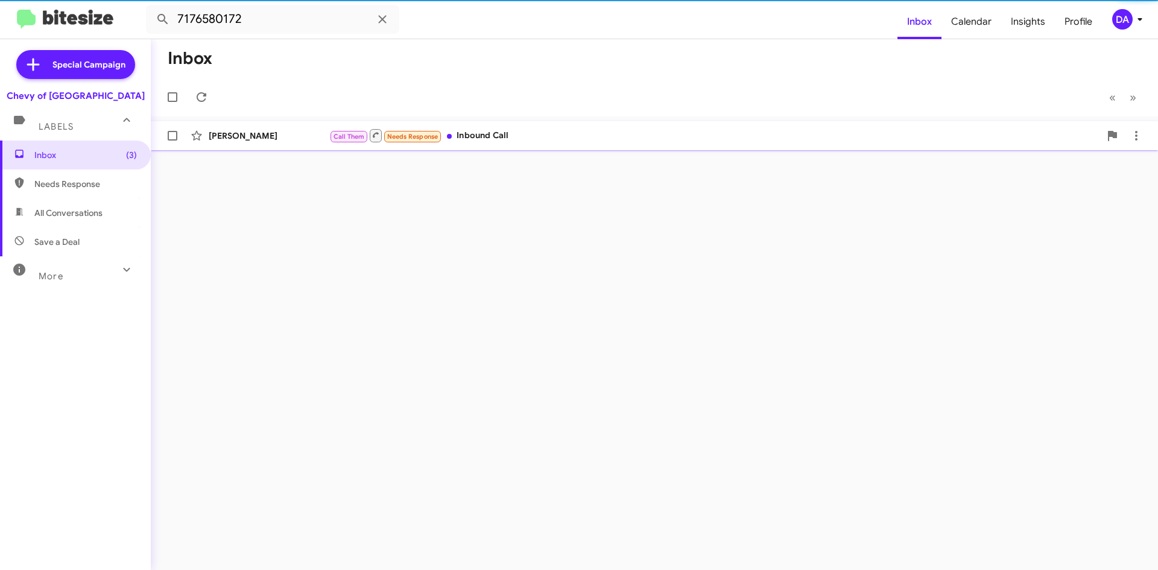
click at [529, 135] on div "Call Them Needs Response Inbound Call" at bounding box center [714, 135] width 771 height 15
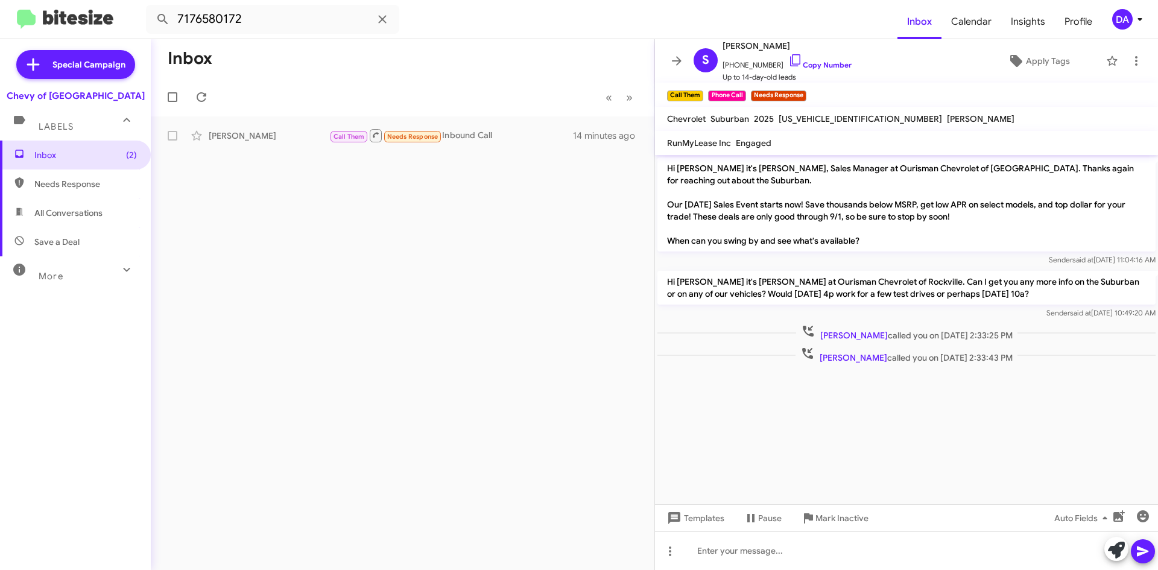
click at [422, 11] on form "7176580172" at bounding box center [521, 19] width 751 height 29
click at [384, 15] on icon at bounding box center [382, 19] width 14 height 14
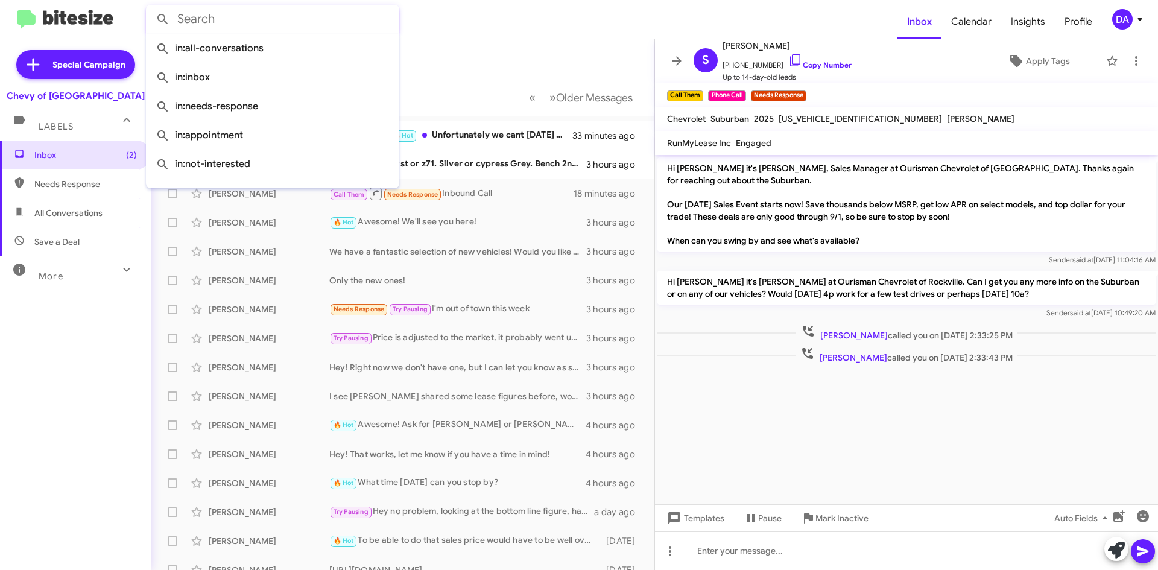
click at [409, 31] on form at bounding box center [521, 19] width 751 height 29
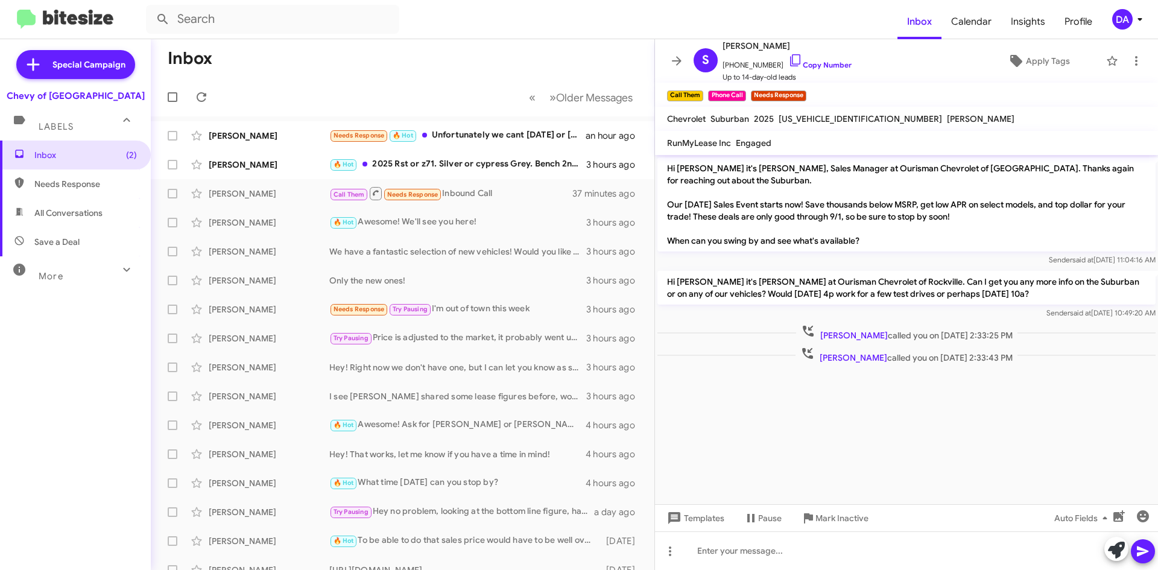
click at [270, 113] on mat-toolbar-row "« Previous » Next Older Messages" at bounding box center [402, 97] width 503 height 39
type input "7176580172"
